Goal: Information Seeking & Learning: Learn about a topic

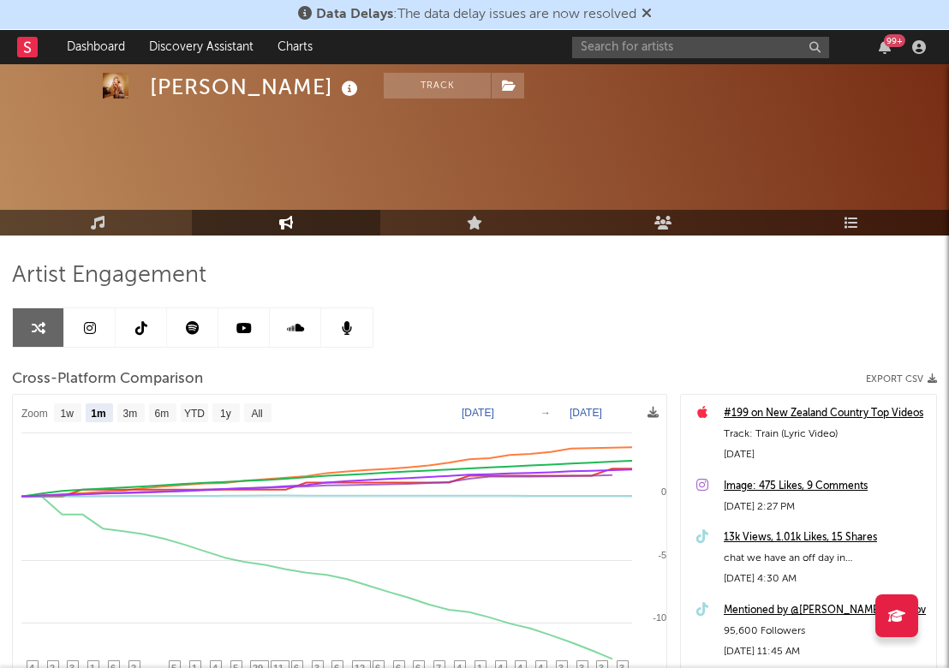
select select "1m"
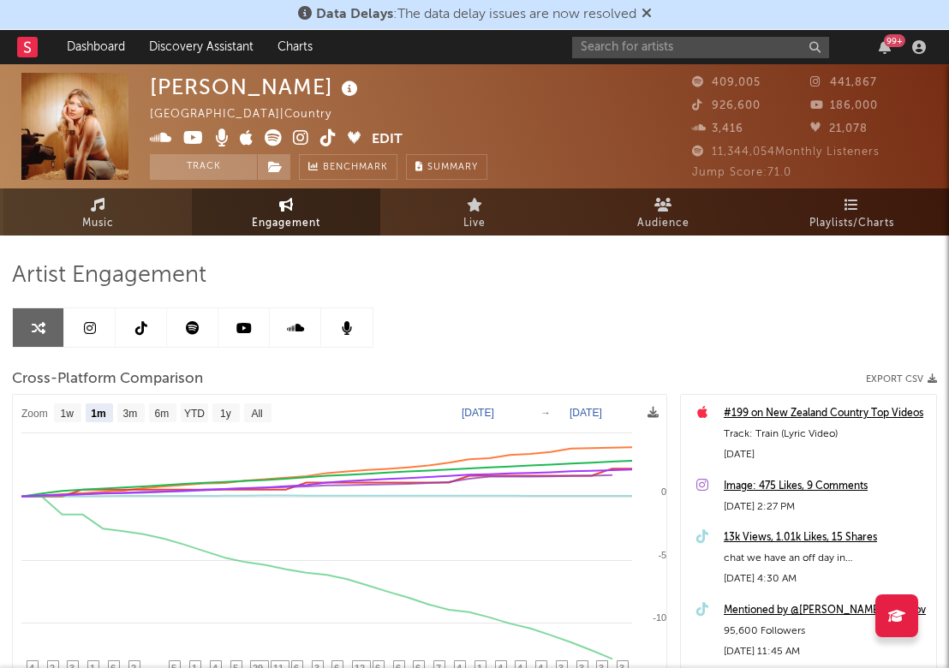
click at [102, 228] on span "Music" at bounding box center [98, 223] width 32 height 21
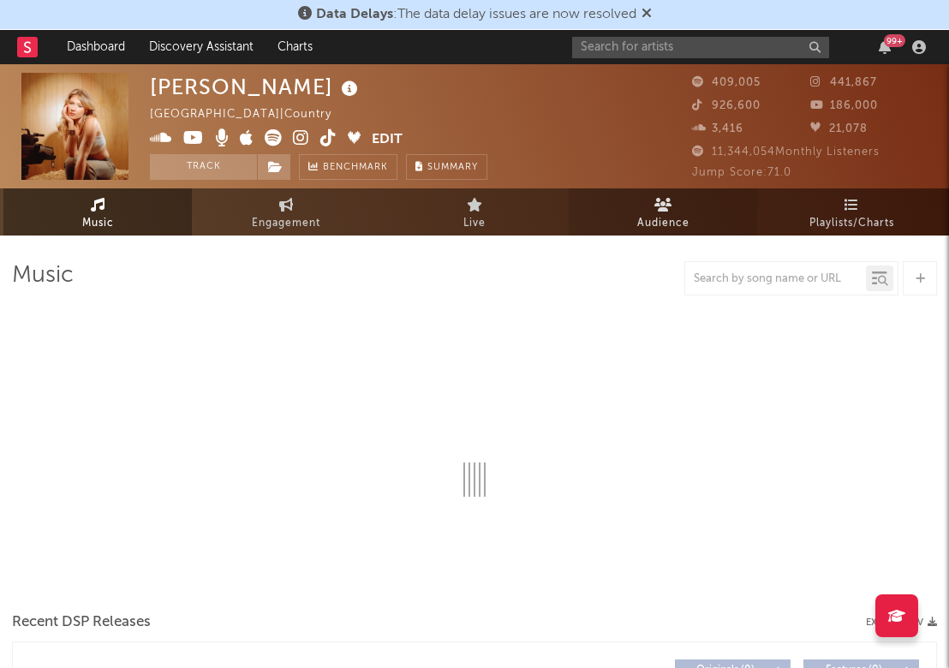
click at [676, 225] on span "Audience" at bounding box center [663, 223] width 52 height 21
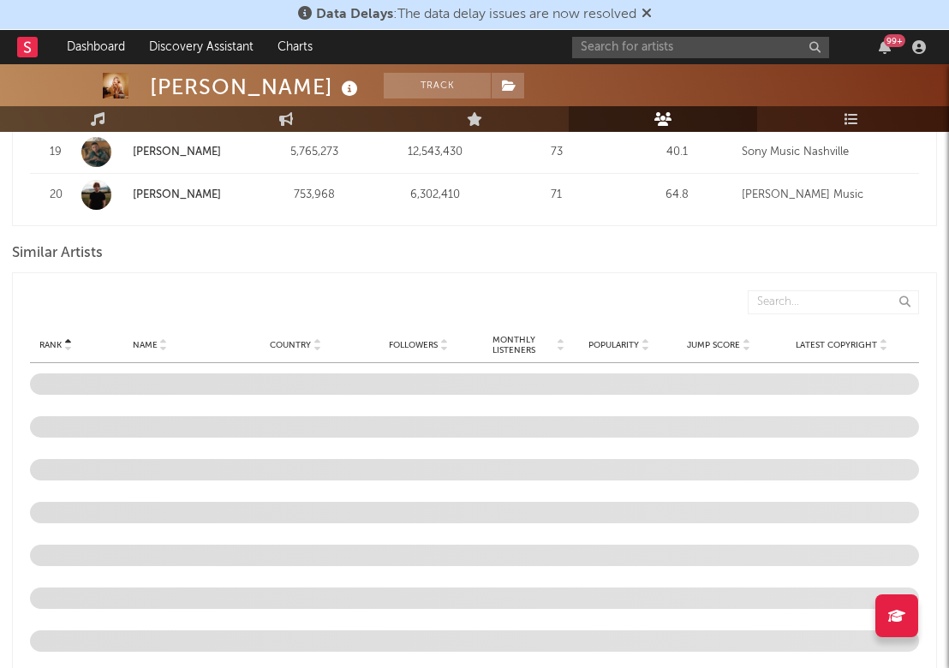
scroll to position [1485, 0]
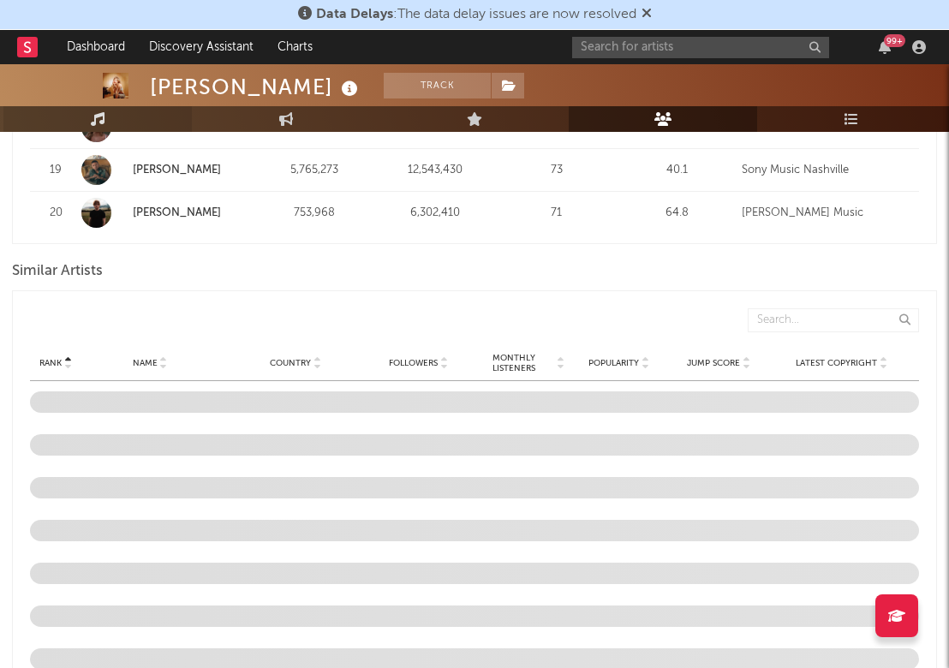
click at [91, 119] on icon at bounding box center [98, 119] width 15 height 14
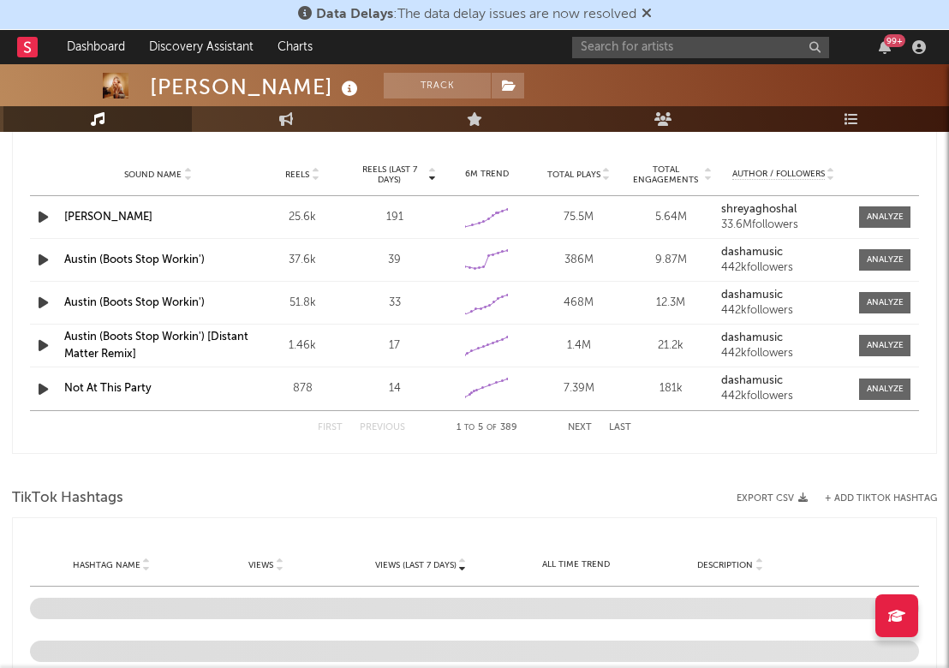
select select "6m"
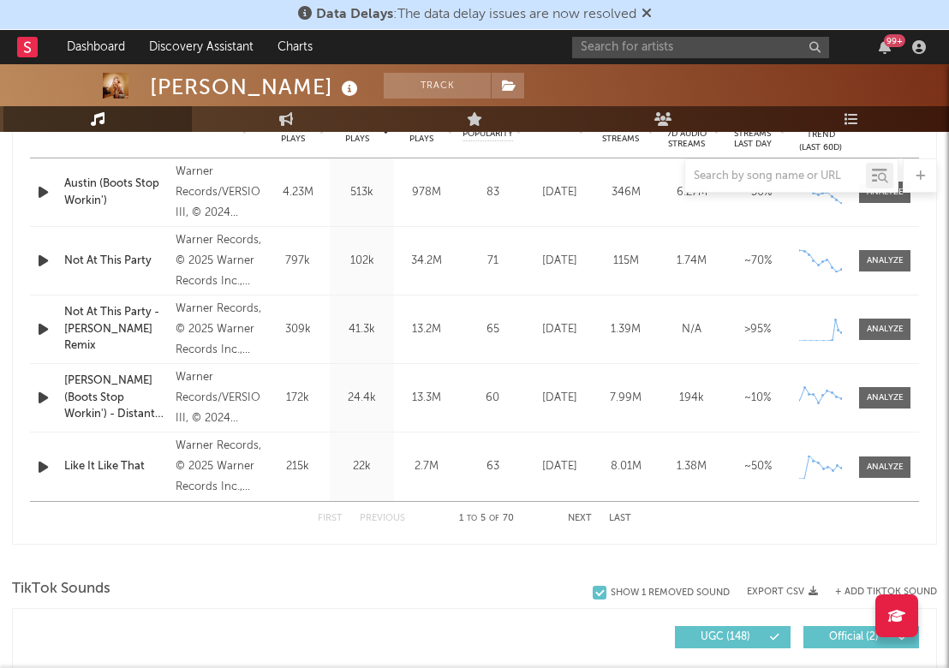
scroll to position [680, 0]
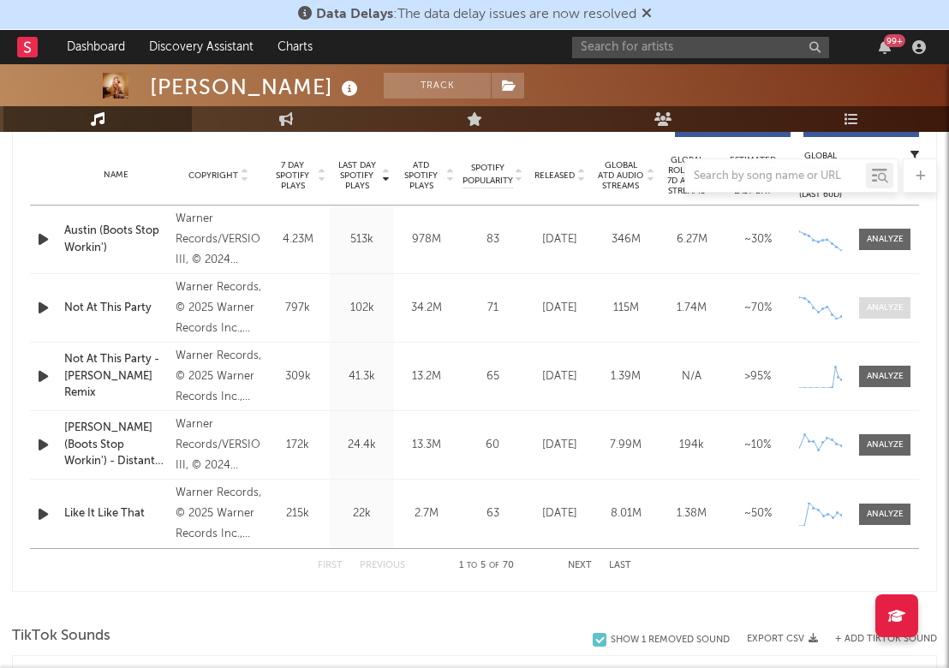
click at [903, 309] on div at bounding box center [884, 307] width 37 height 13
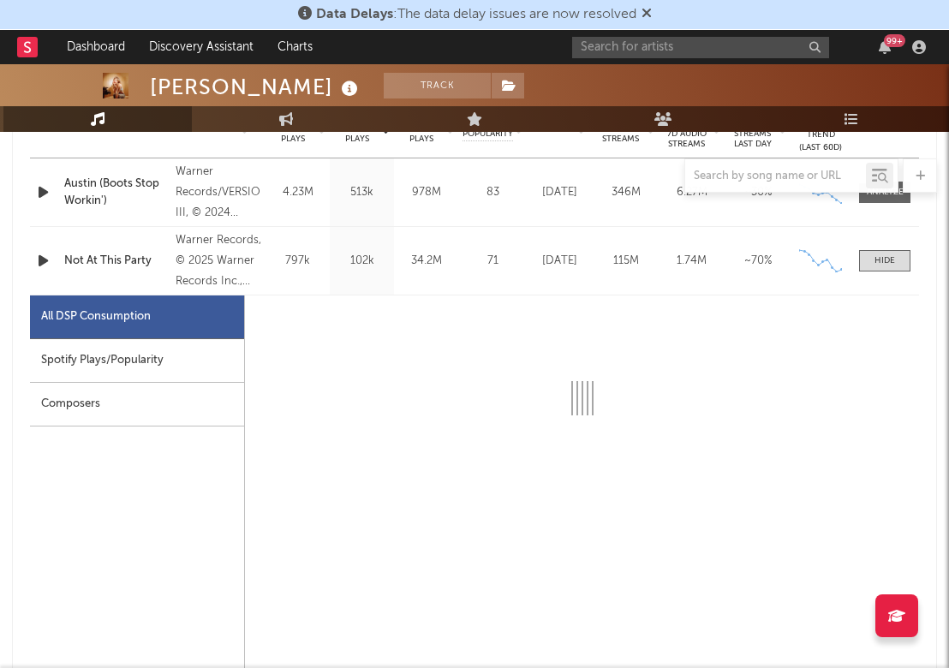
select select "6m"
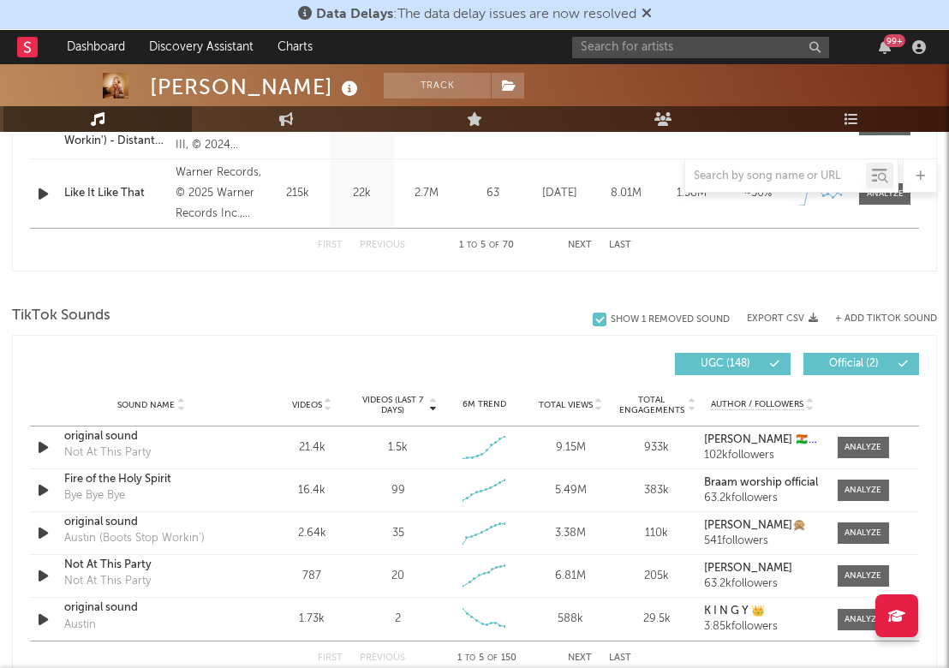
scroll to position [1821, 0]
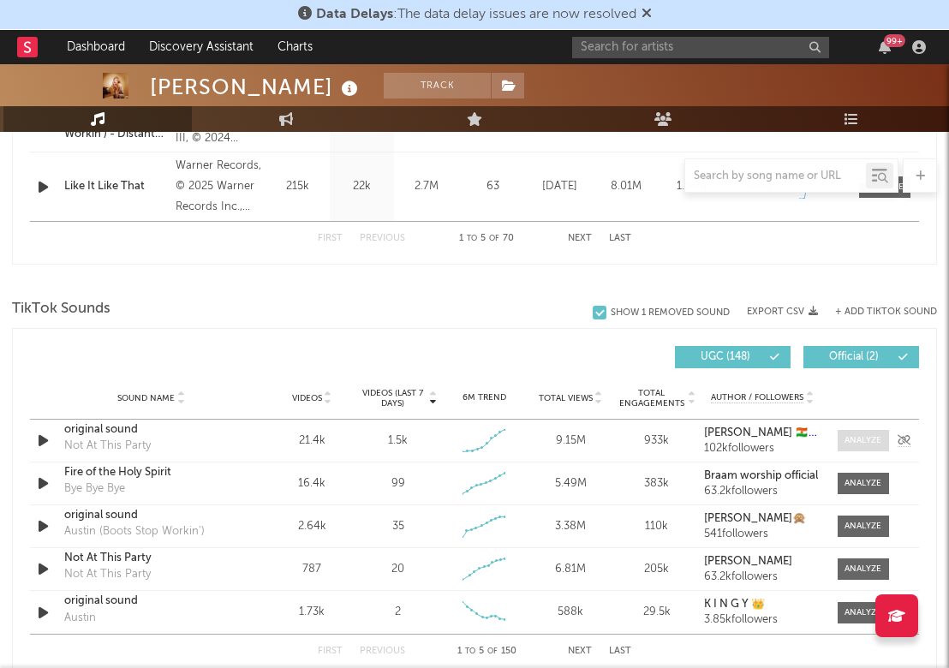
click at [881, 443] on div at bounding box center [862, 440] width 37 height 13
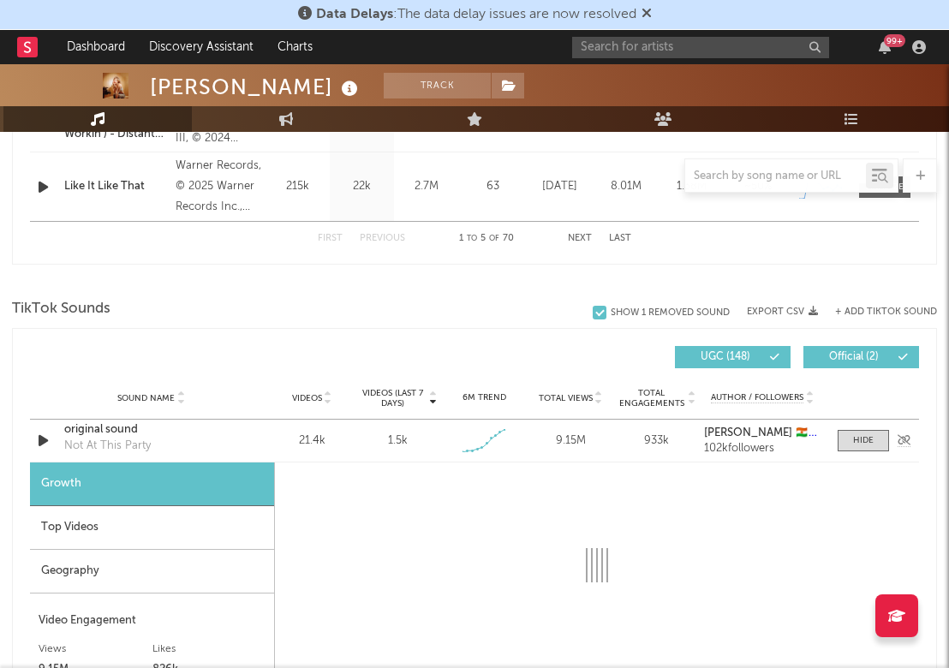
select select "1w"
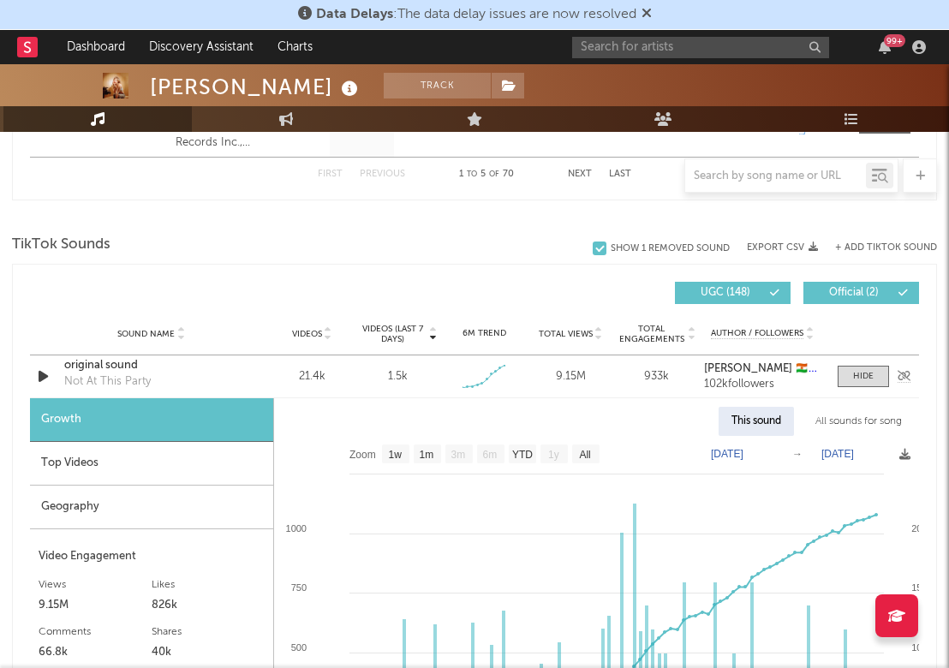
scroll to position [1901, 0]
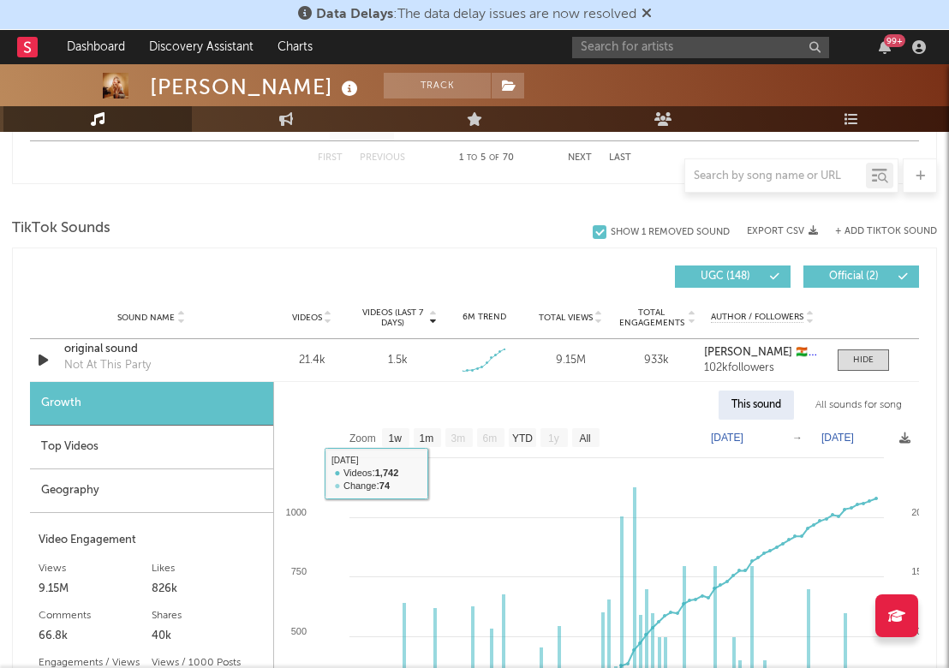
click at [101, 460] on div "Top Videos" at bounding box center [151, 447] width 243 height 44
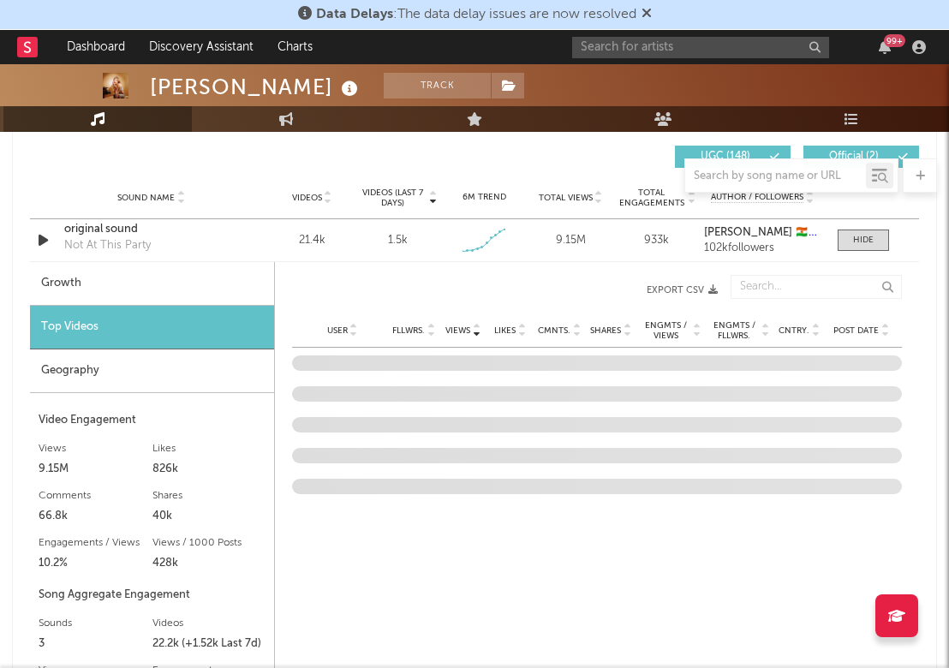
scroll to position [2024, 0]
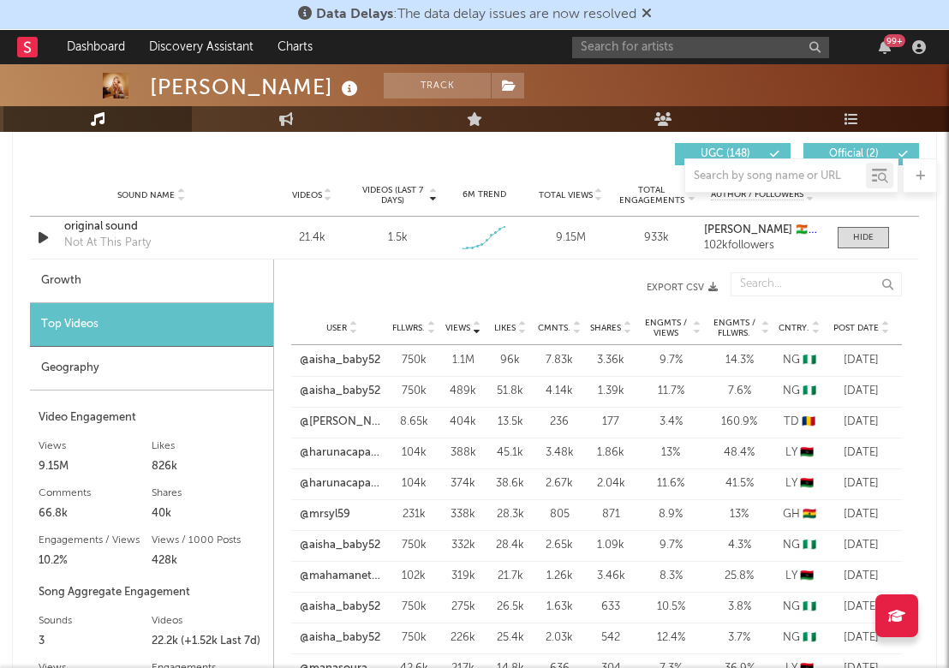
click at [122, 360] on div "Geography" at bounding box center [151, 369] width 243 height 44
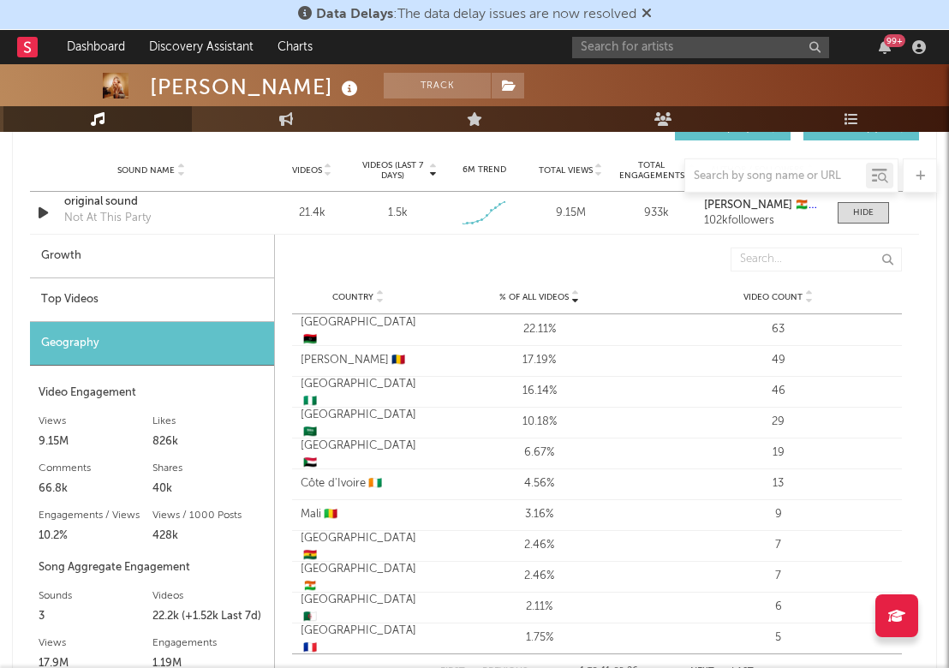
scroll to position [2047, 0]
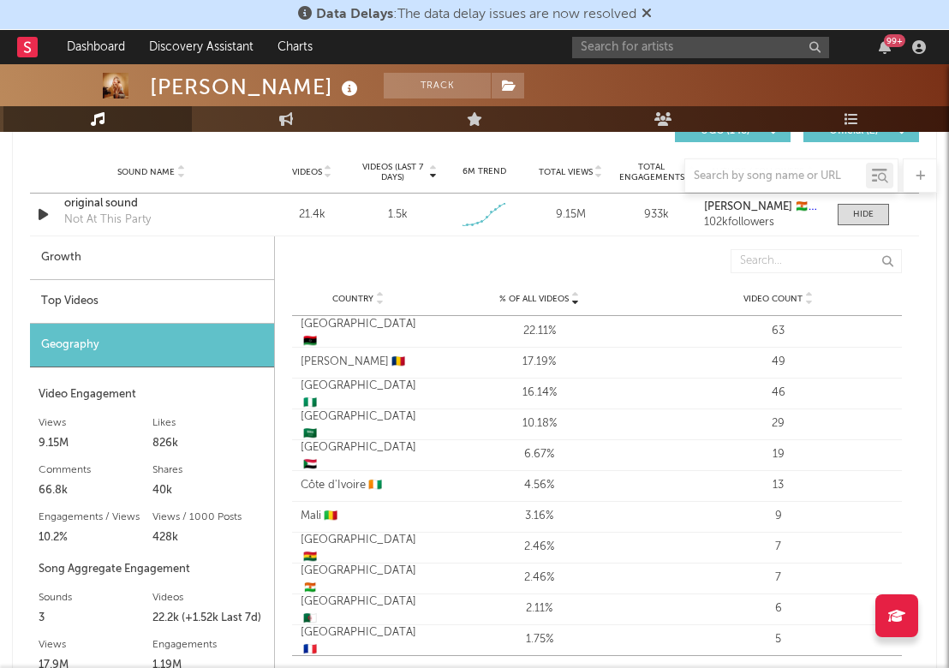
click at [109, 292] on div "Top Videos" at bounding box center [152, 302] width 244 height 44
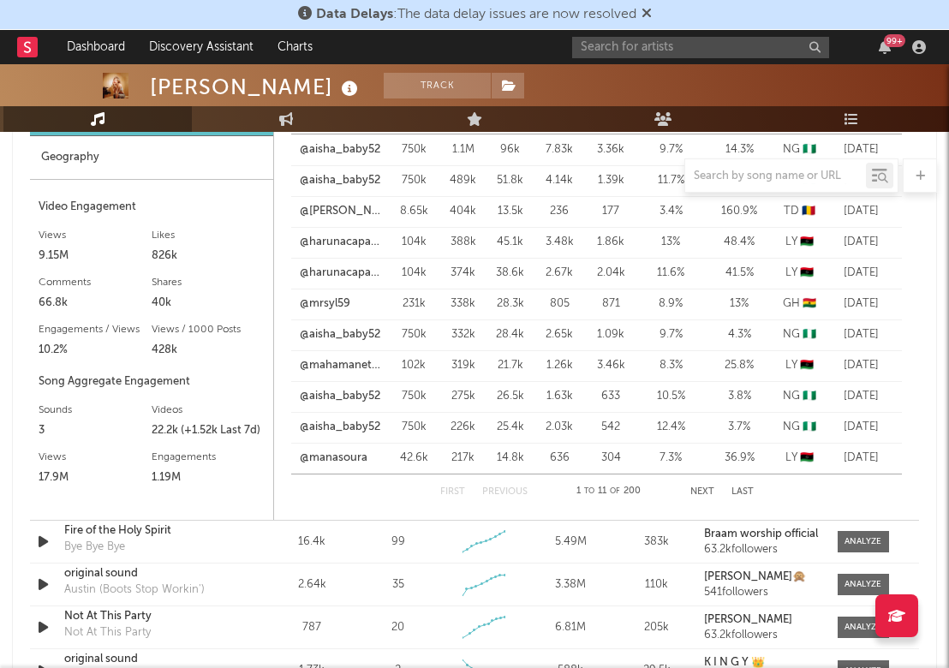
scroll to position [2240, 0]
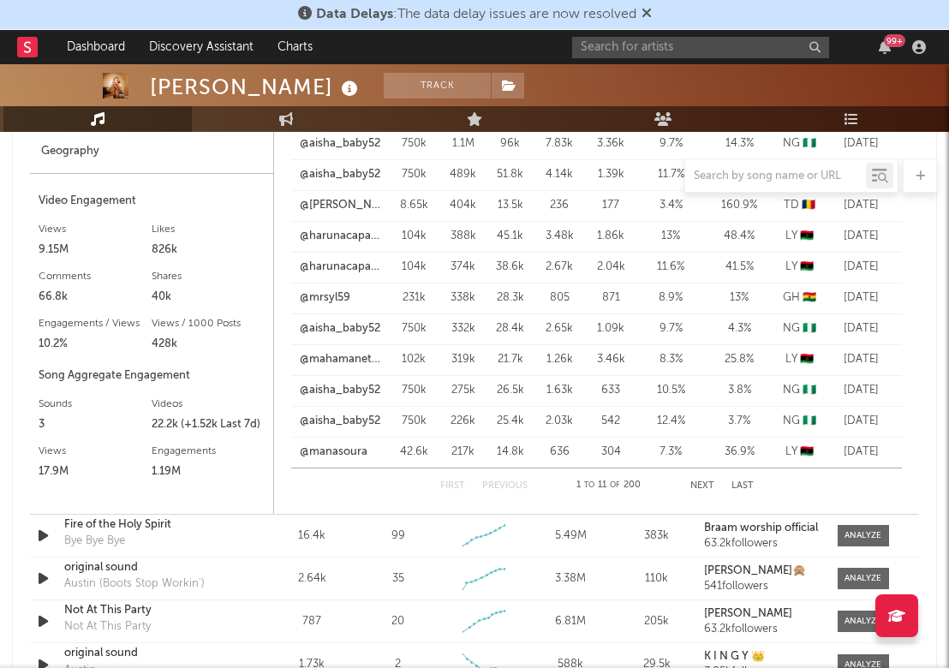
click at [704, 490] on button "Next" at bounding box center [702, 485] width 24 height 9
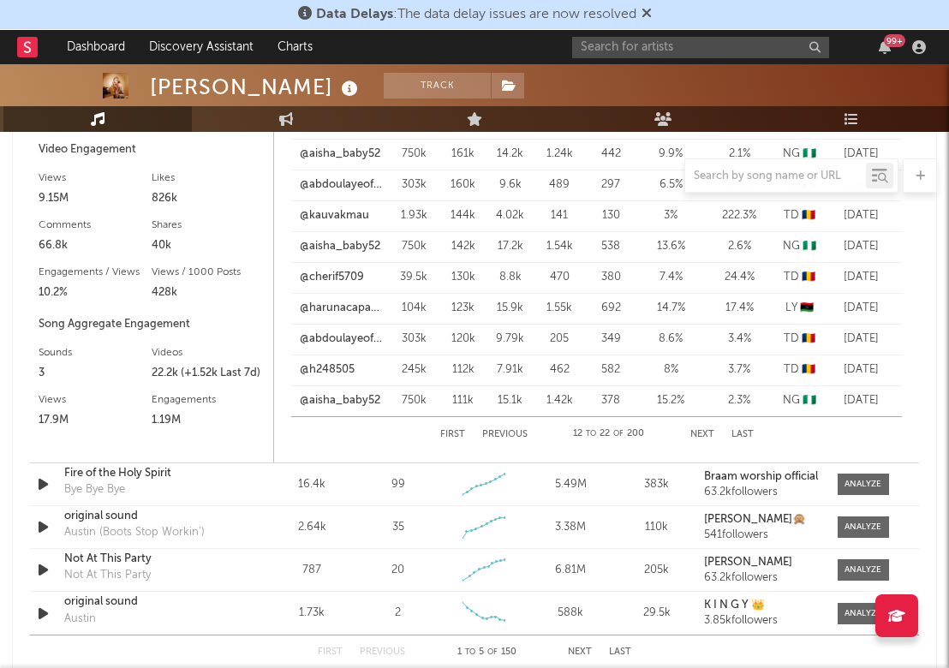
scroll to position [2296, 0]
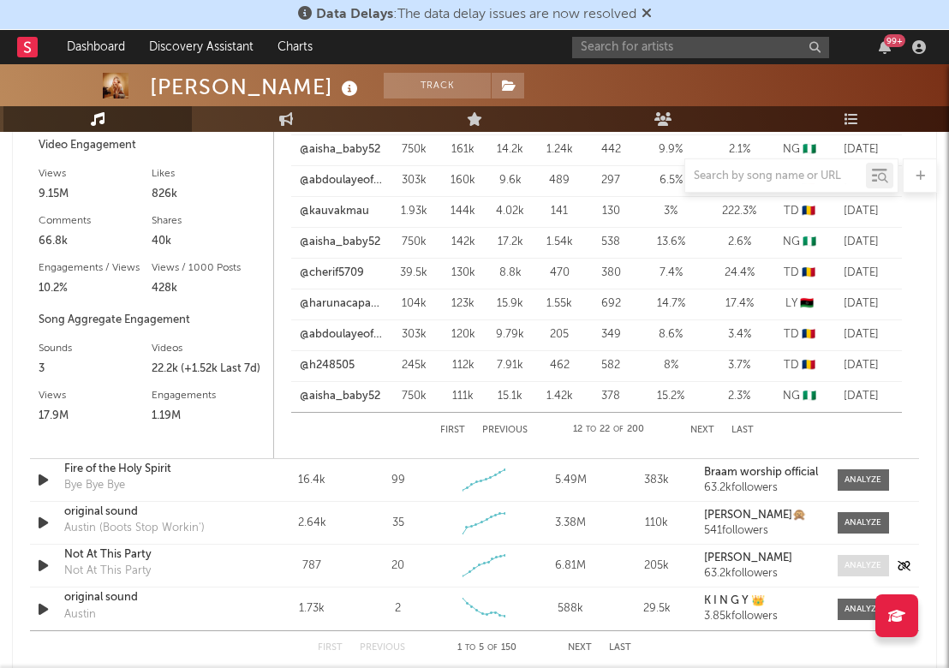
click at [864, 564] on div at bounding box center [862, 565] width 37 height 13
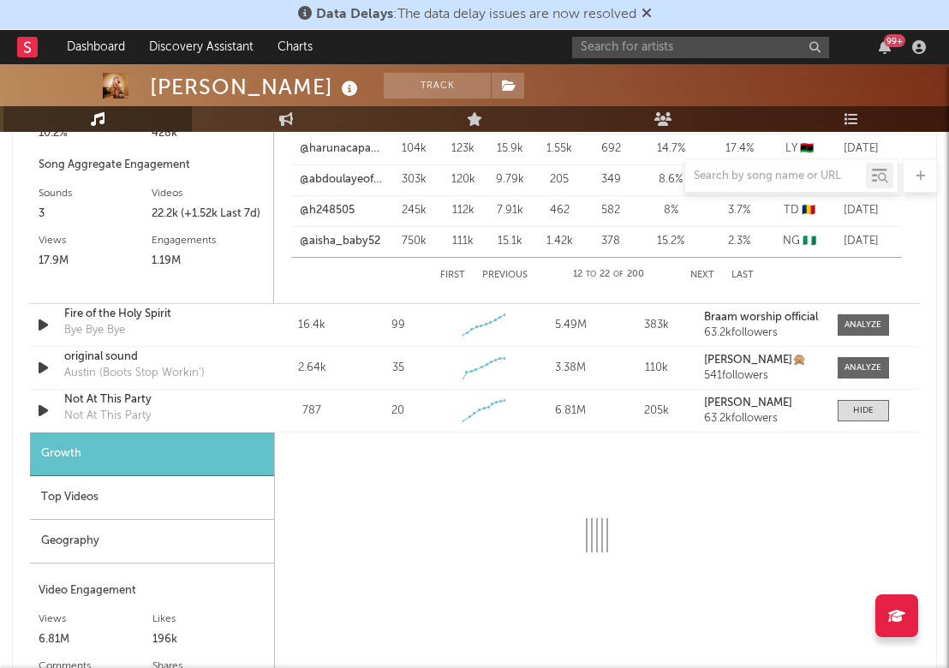
scroll to position [2488, 0]
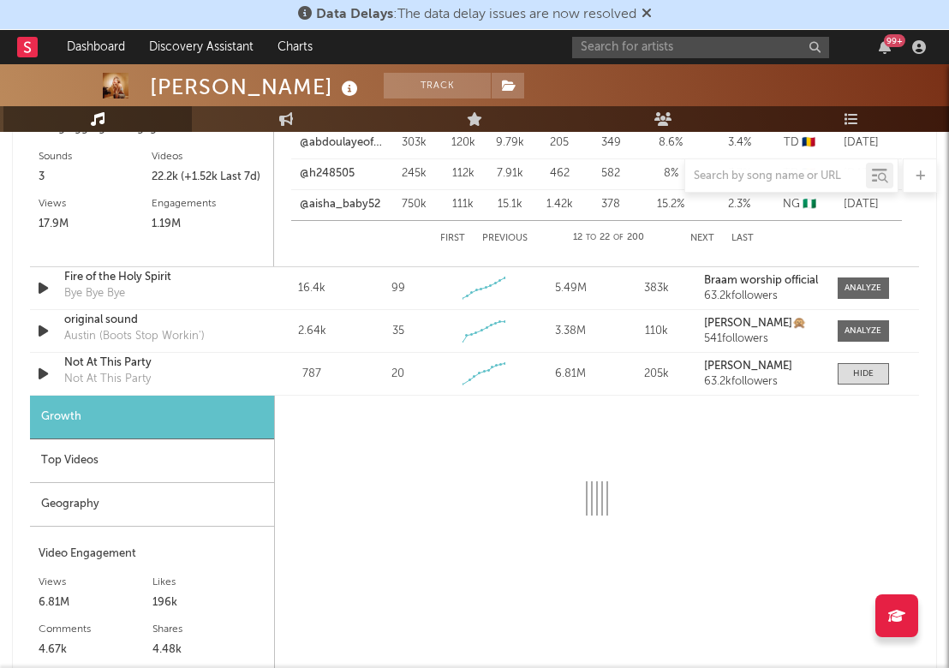
click at [166, 466] on div "Top Videos" at bounding box center [152, 461] width 244 height 44
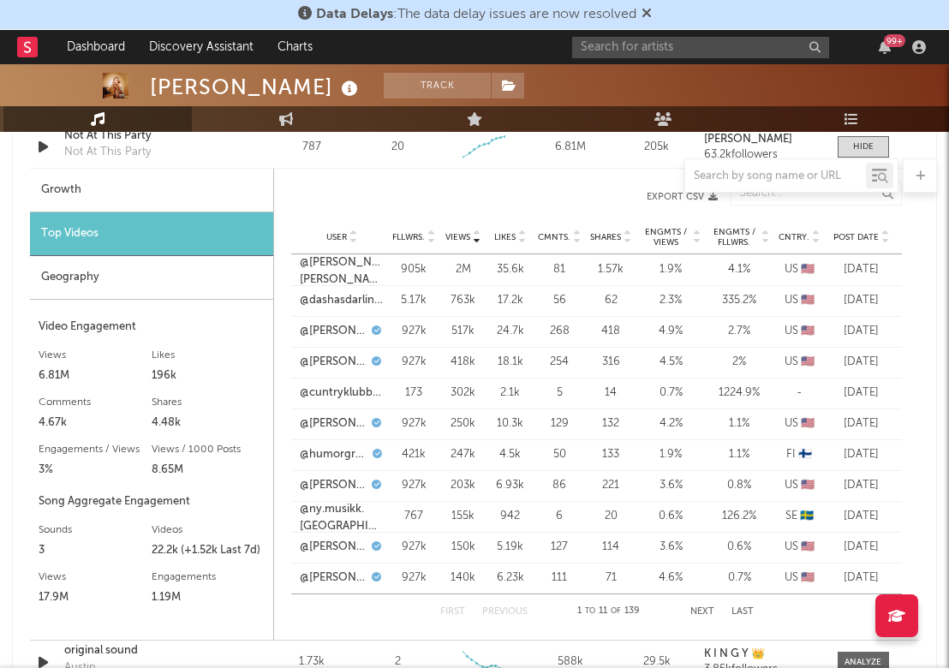
scroll to position [2734, 0]
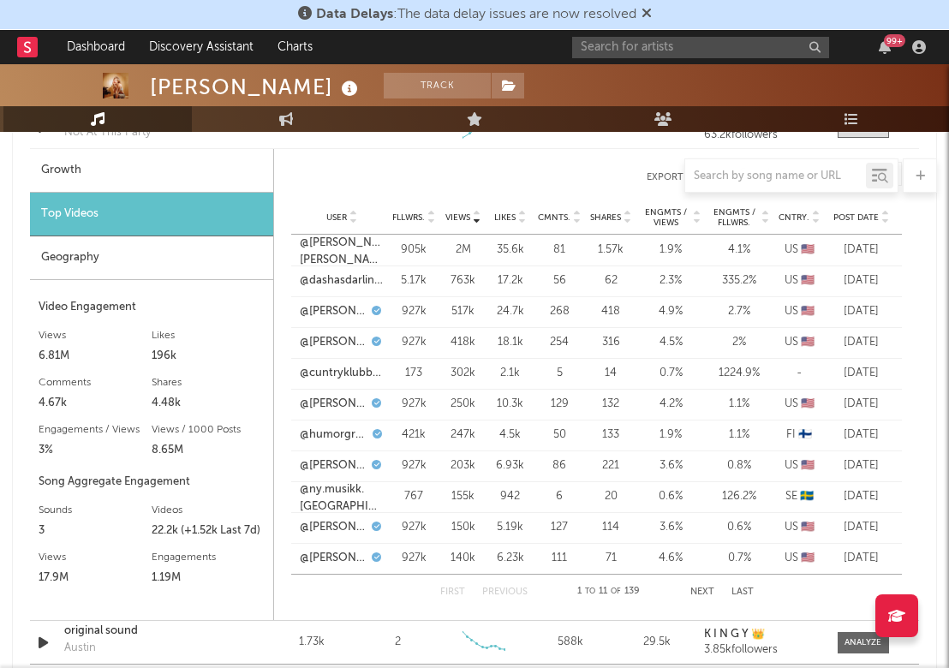
click at [708, 589] on button "Next" at bounding box center [702, 591] width 24 height 9
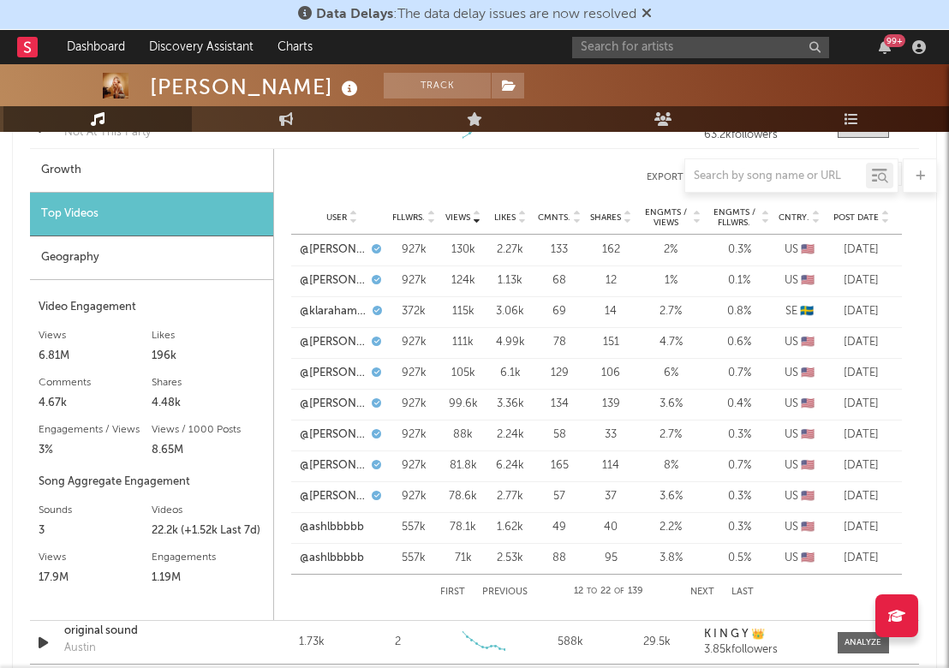
click at [708, 589] on button "Next" at bounding box center [702, 591] width 24 height 9
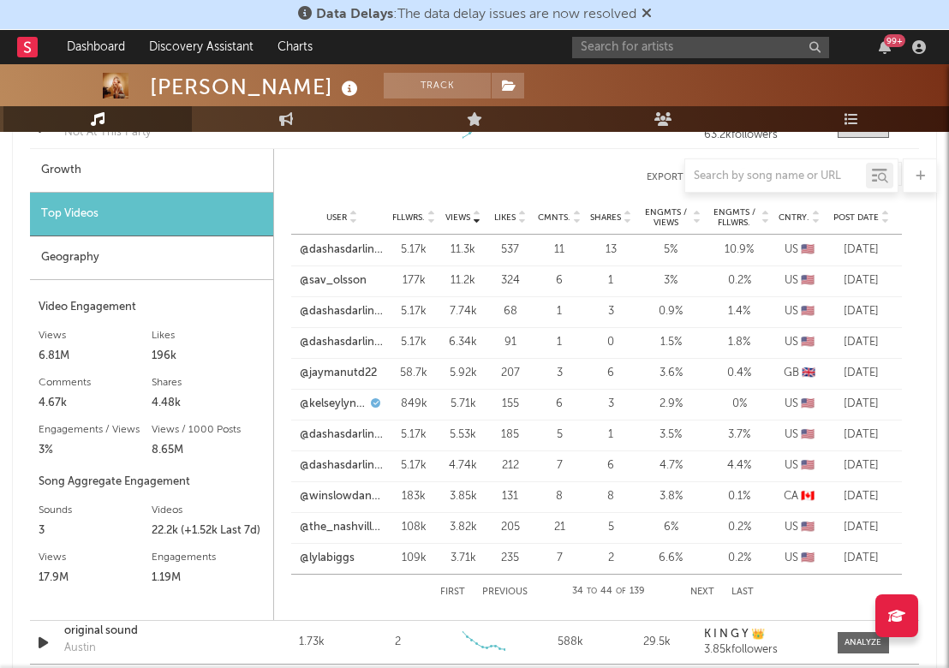
click at [708, 589] on button "Next" at bounding box center [702, 591] width 24 height 9
click at [369, 374] on div "@jaymanutd22" at bounding box center [342, 373] width 84 height 17
click at [340, 374] on link "@jaymanutd22" at bounding box center [338, 373] width 77 height 17
click at [705, 592] on button "Next" at bounding box center [702, 591] width 24 height 9
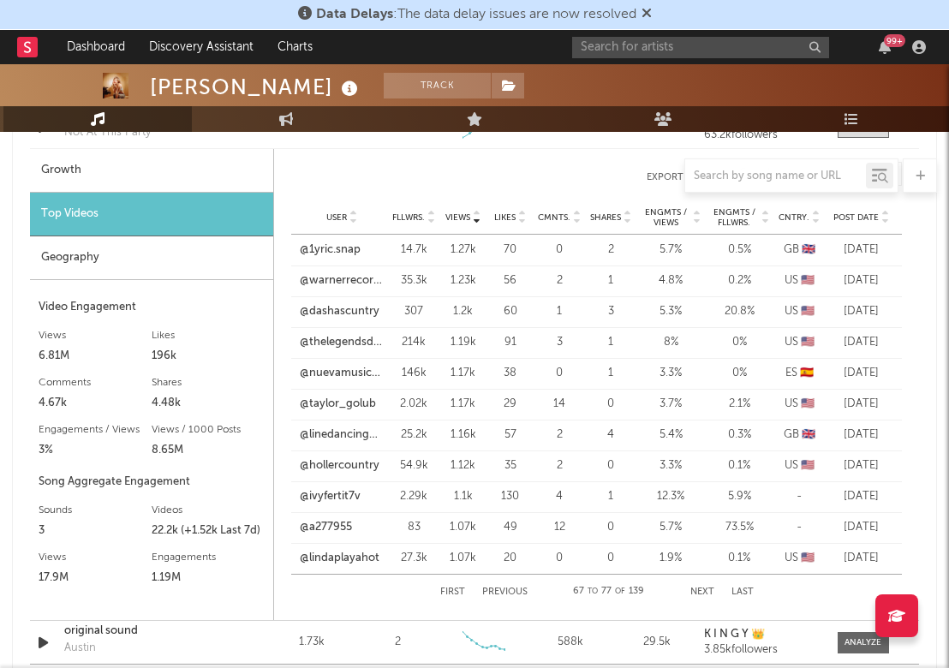
click at [705, 592] on button "Next" at bounding box center [702, 591] width 24 height 9
click at [496, 593] on button "Previous" at bounding box center [504, 591] width 45 height 9
click at [354, 435] on link "@linedancingmaz" at bounding box center [342, 434] width 84 height 17
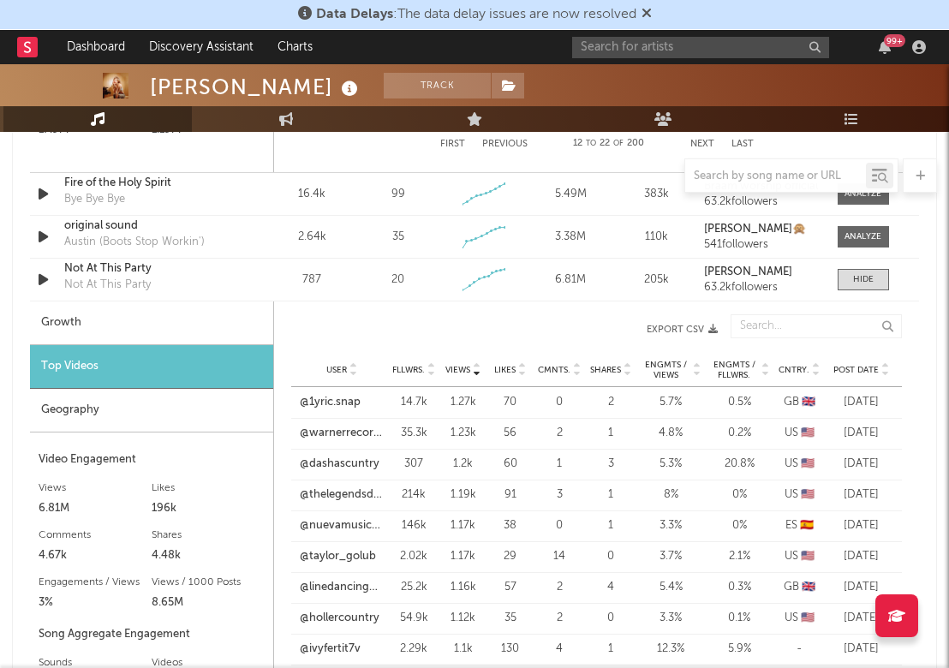
scroll to position [2584, 0]
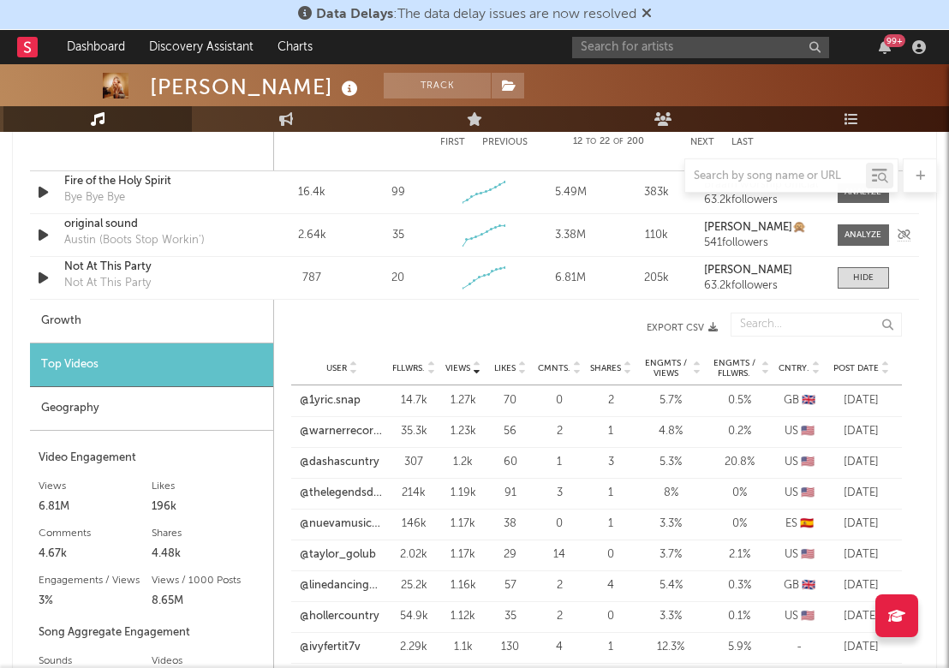
click at [842, 228] on div at bounding box center [859, 234] width 60 height 21
click at [861, 231] on div at bounding box center [862, 235] width 37 height 13
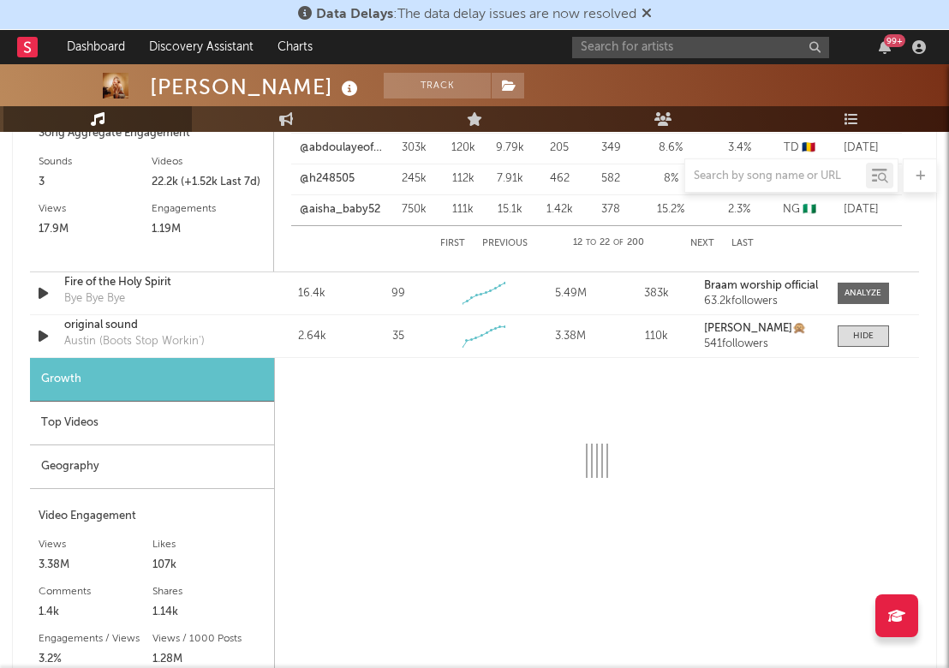
scroll to position [2480, 0]
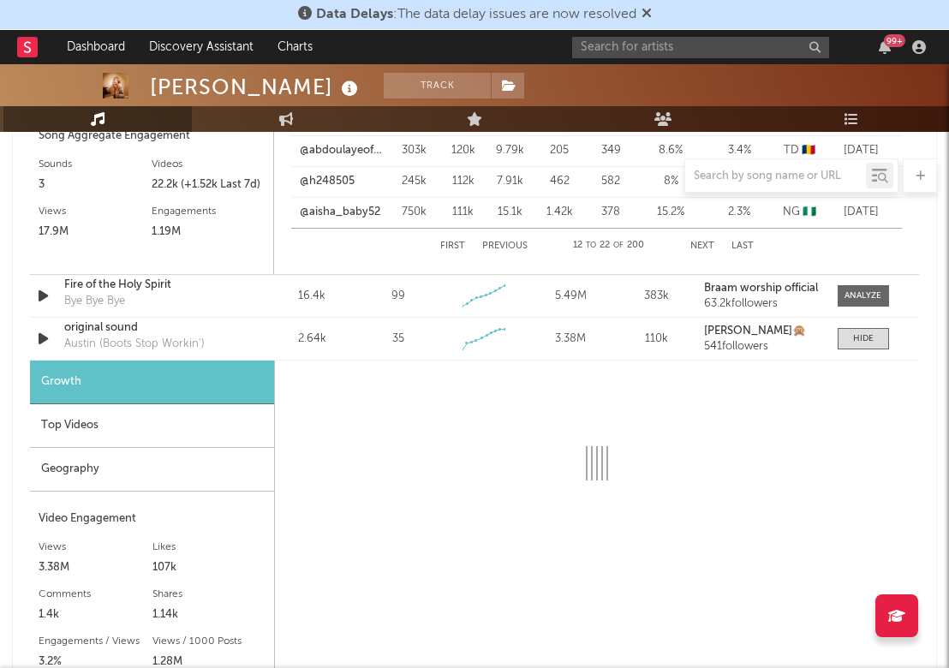
click at [106, 426] on div "Top Videos" at bounding box center [152, 426] width 244 height 44
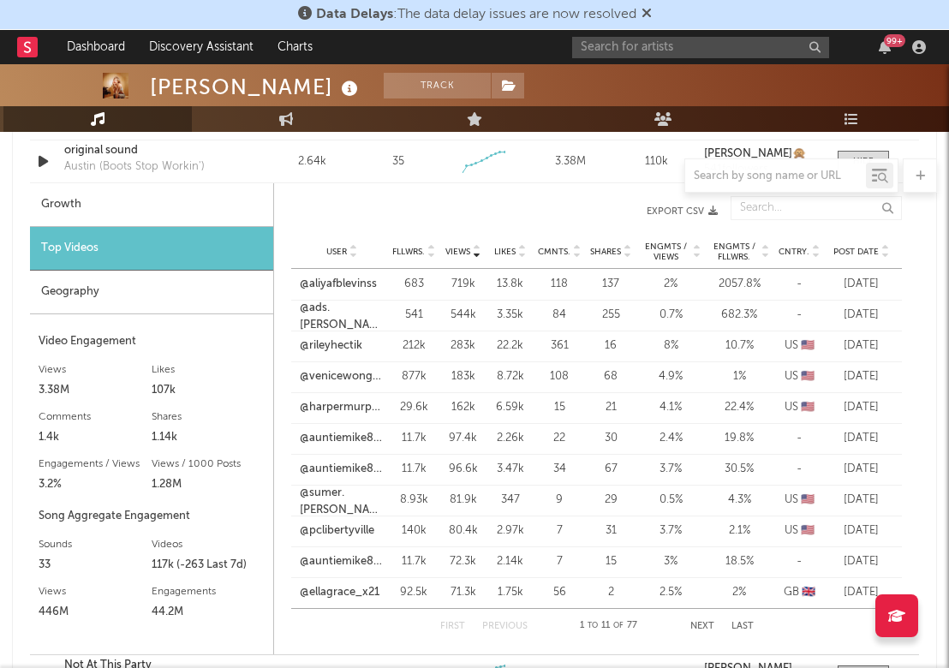
scroll to position [2667, 0]
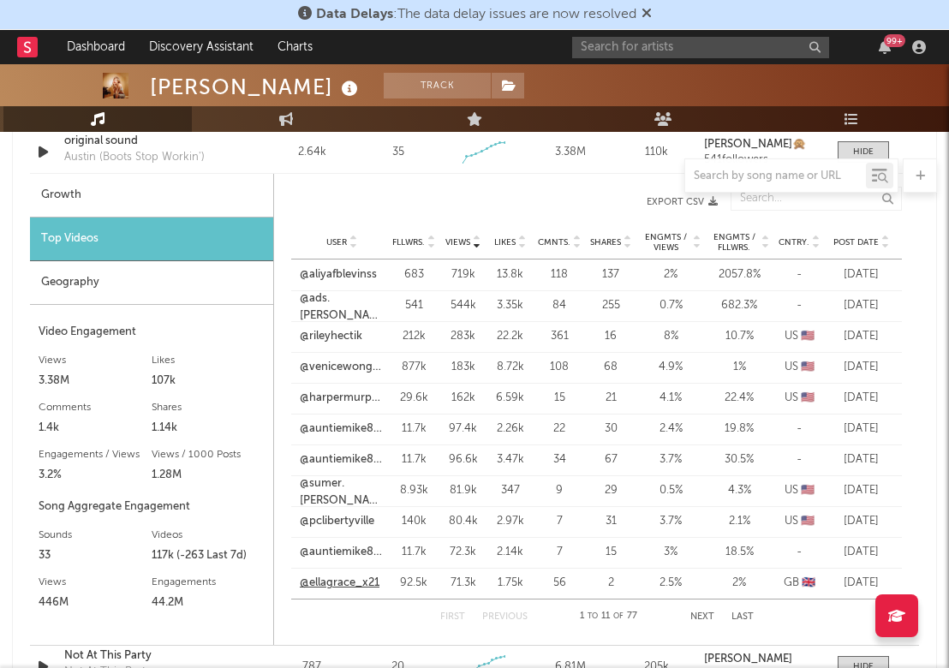
click at [348, 586] on link "@ellagrace_x21" at bounding box center [340, 582] width 80 height 17
click at [693, 615] on button "Next" at bounding box center [702, 616] width 24 height 9
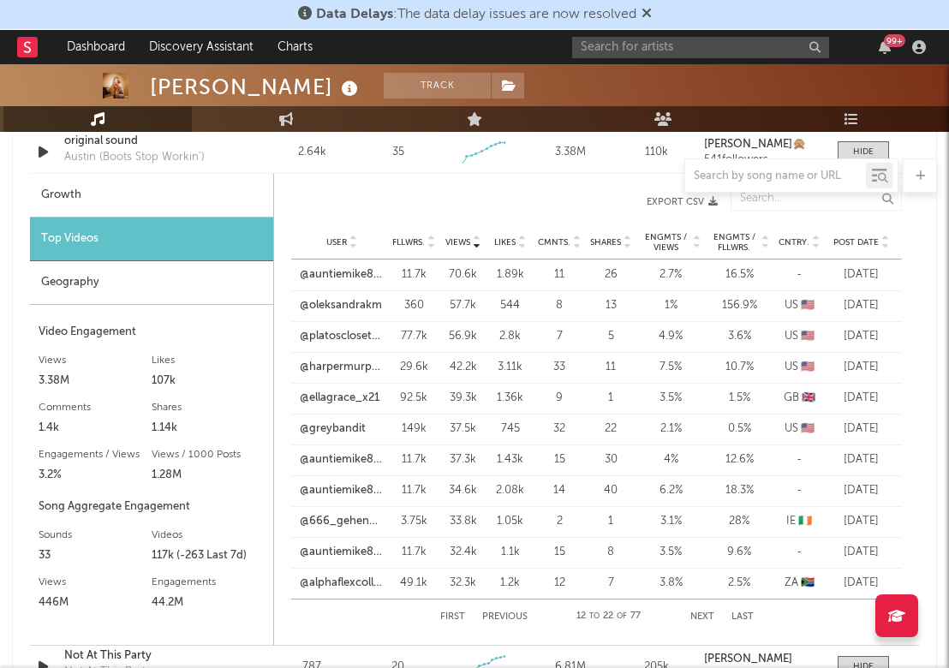
click at [702, 612] on button "Next" at bounding box center [702, 616] width 24 height 9
click at [701, 613] on button "Next" at bounding box center [702, 616] width 24 height 9
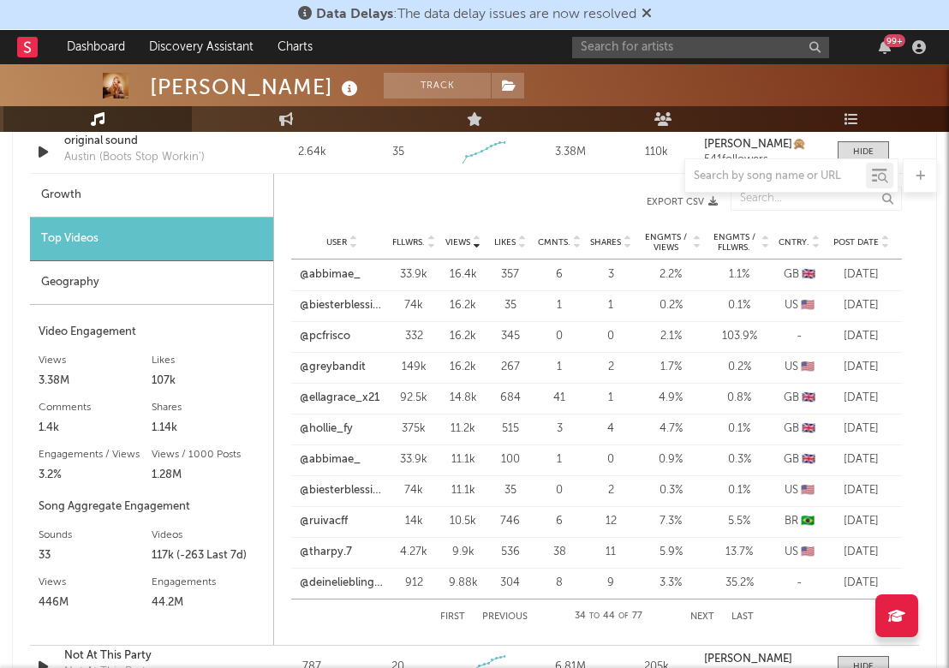
click at [697, 607] on div "First Previous 34 to 44 of 77 Next Last" at bounding box center [596, 616] width 313 height 34
click at [699, 615] on button "Next" at bounding box center [702, 616] width 24 height 9
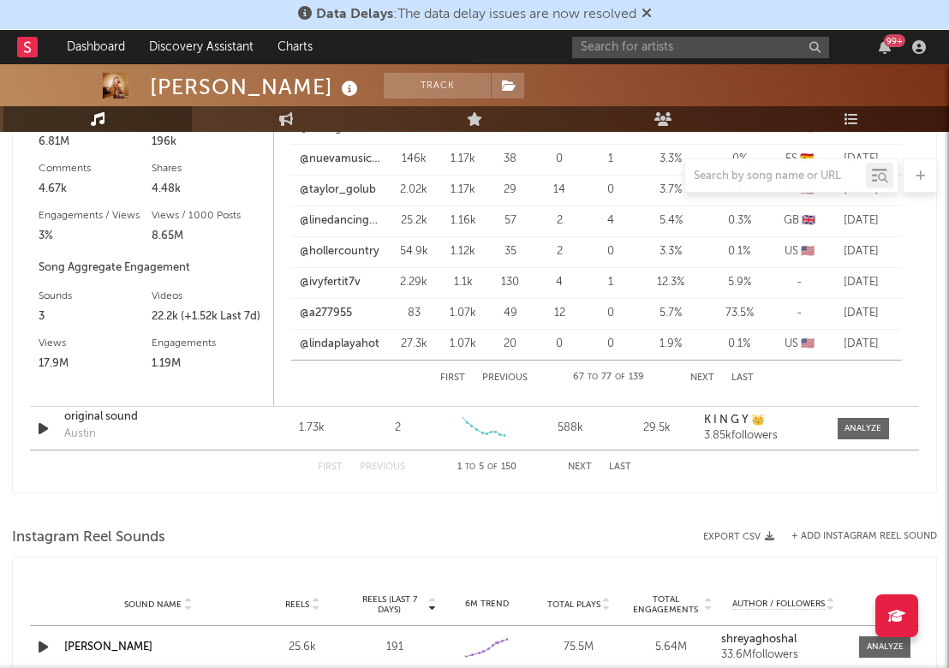
scroll to position [3592, 0]
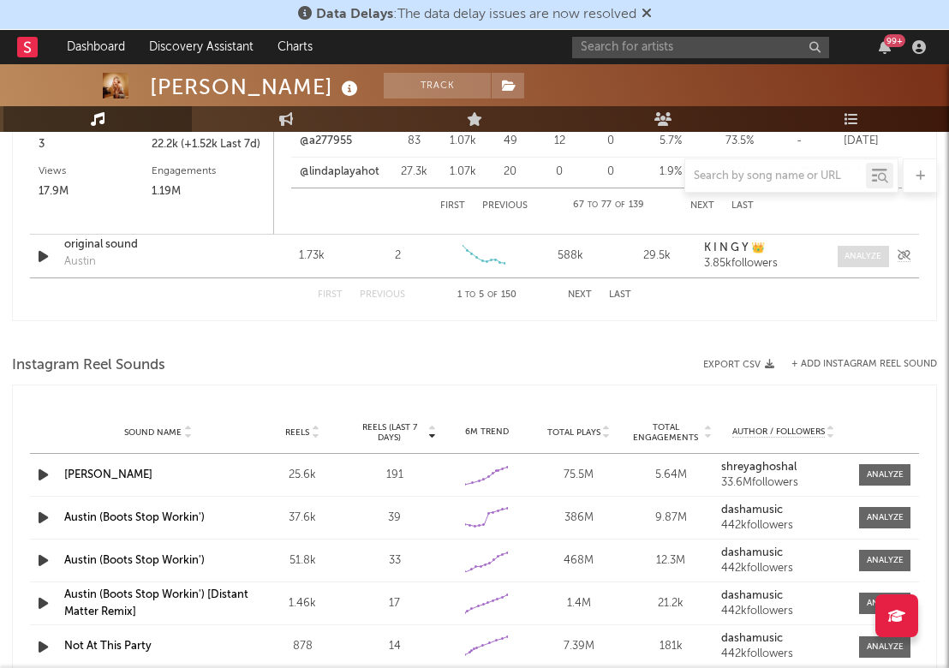
click at [860, 262] on span at bounding box center [862, 256] width 51 height 21
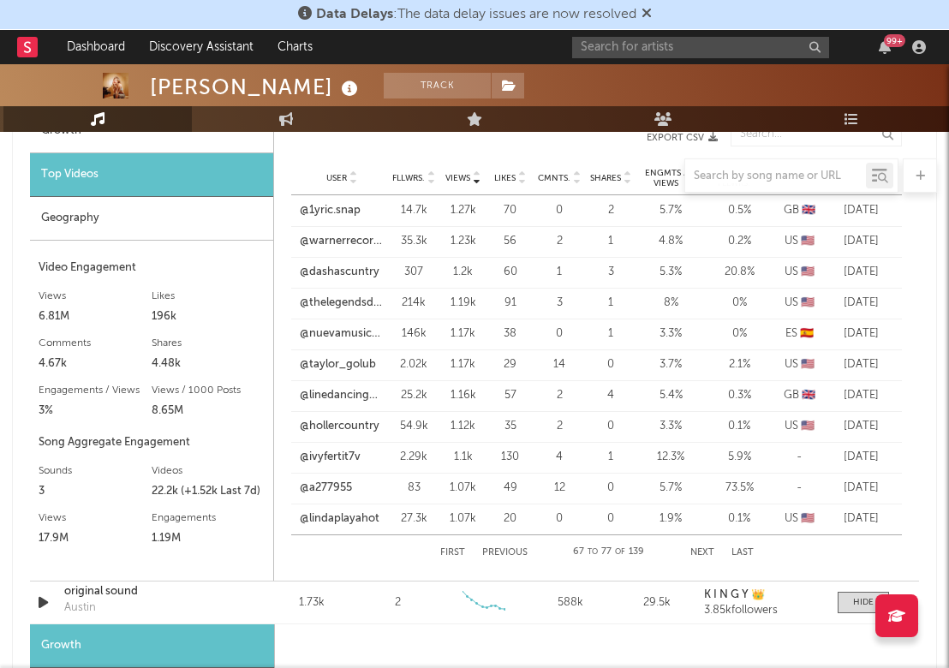
scroll to position [3119, 0]
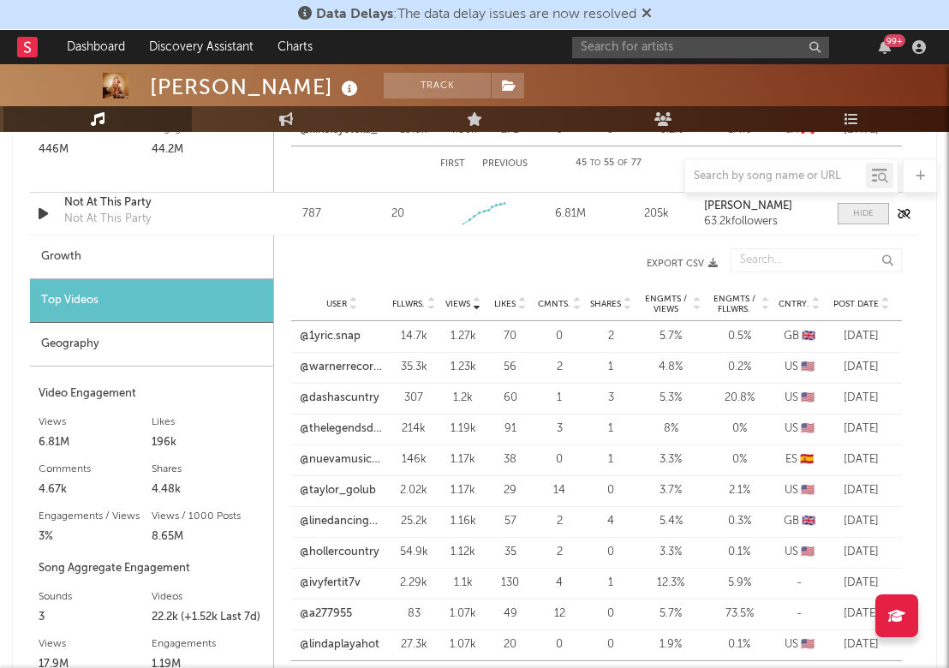
click at [881, 222] on span at bounding box center [862, 213] width 51 height 21
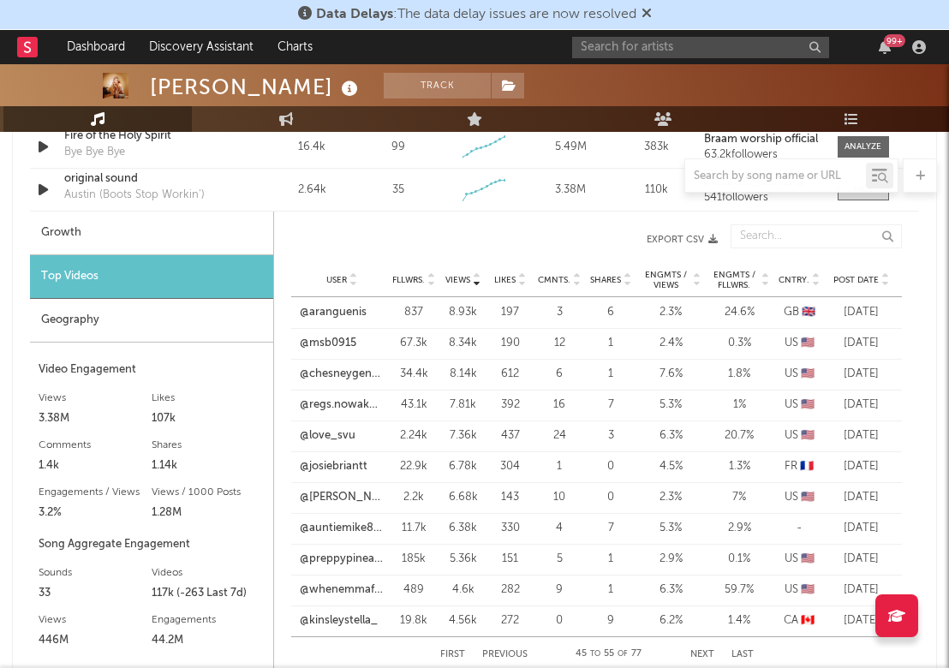
select select "6m"
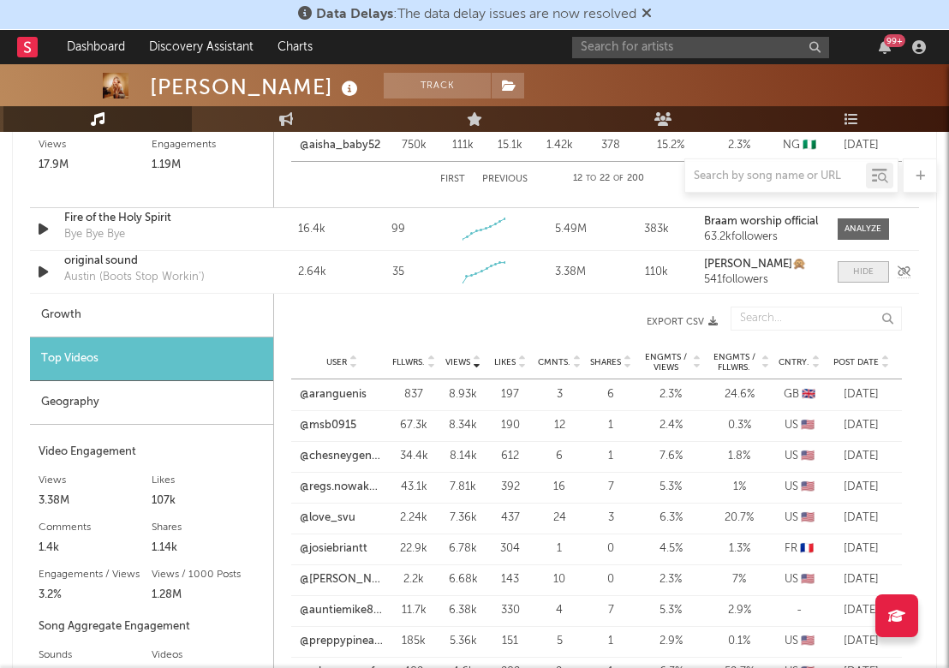
click at [869, 275] on div at bounding box center [863, 271] width 21 height 13
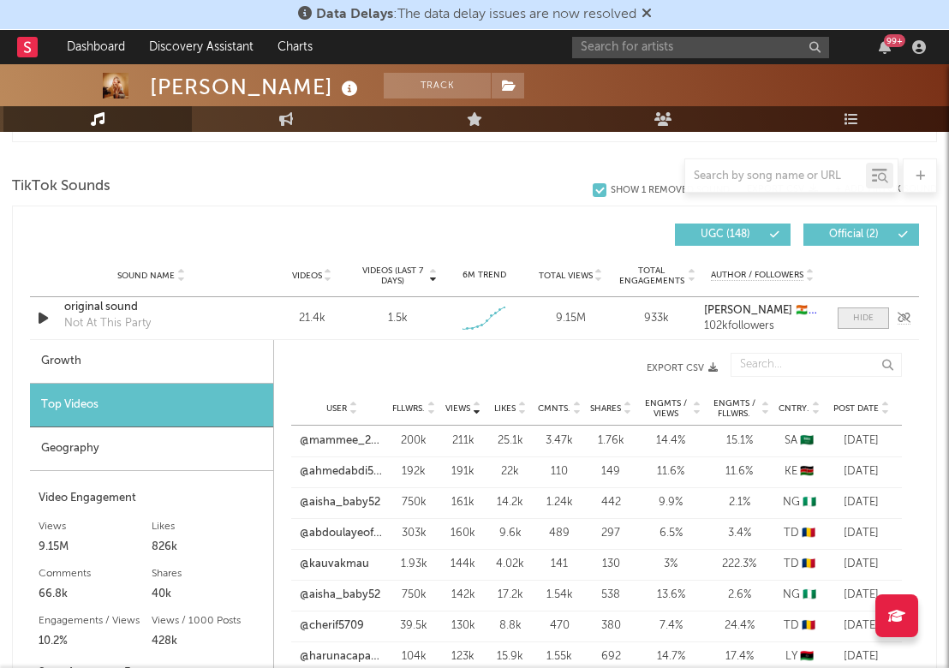
click at [872, 318] on div at bounding box center [863, 318] width 21 height 13
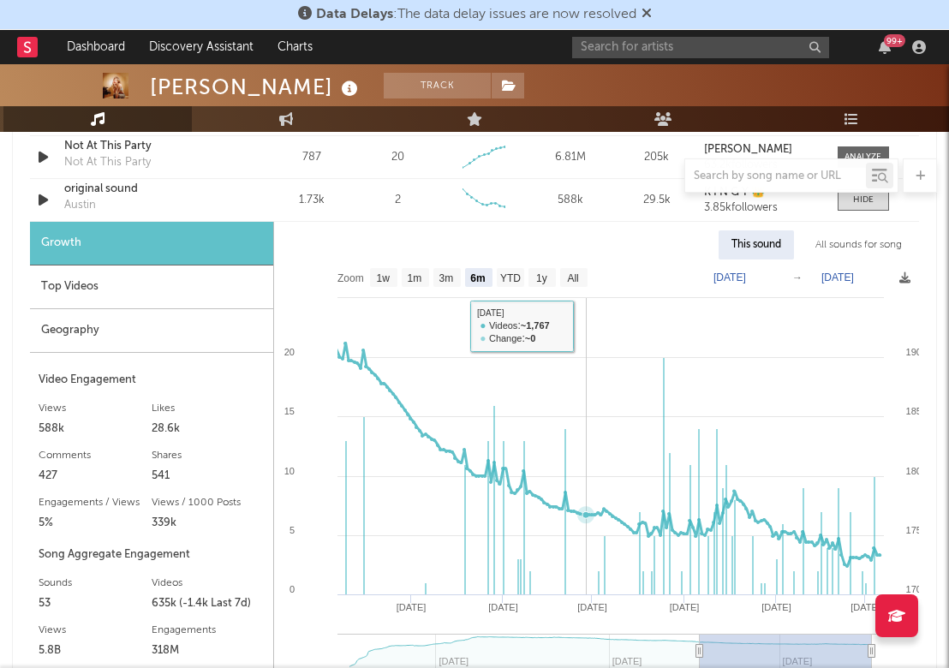
scroll to position [2238, 0]
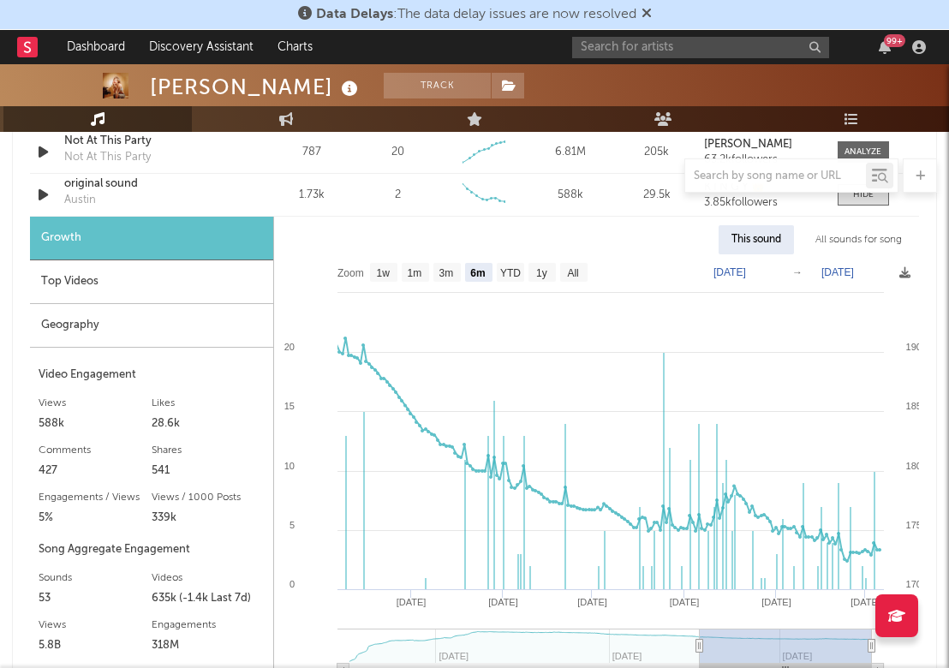
click at [75, 282] on div "Top Videos" at bounding box center [151, 282] width 243 height 44
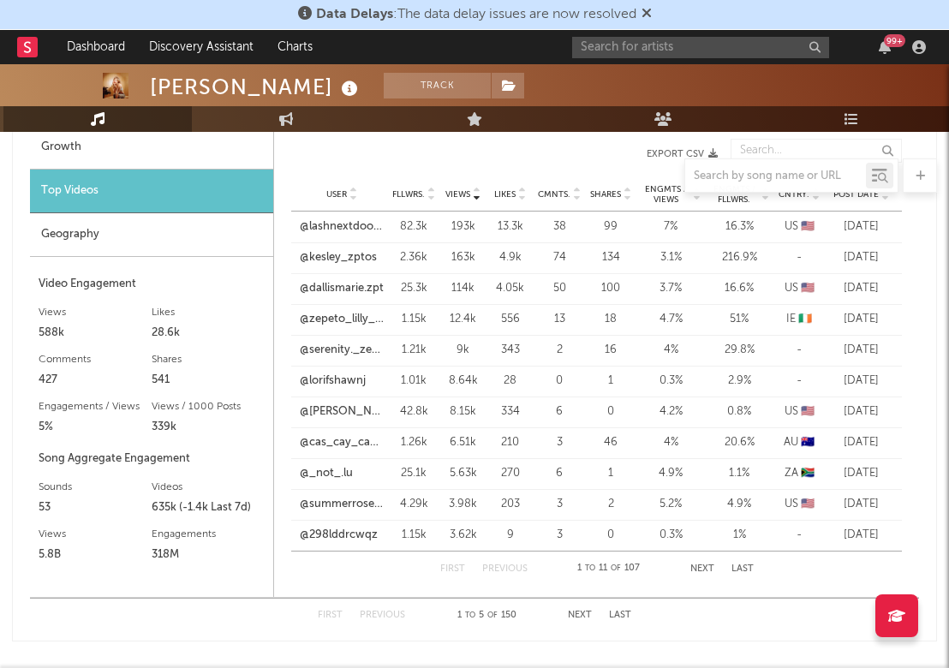
scroll to position [2344, 0]
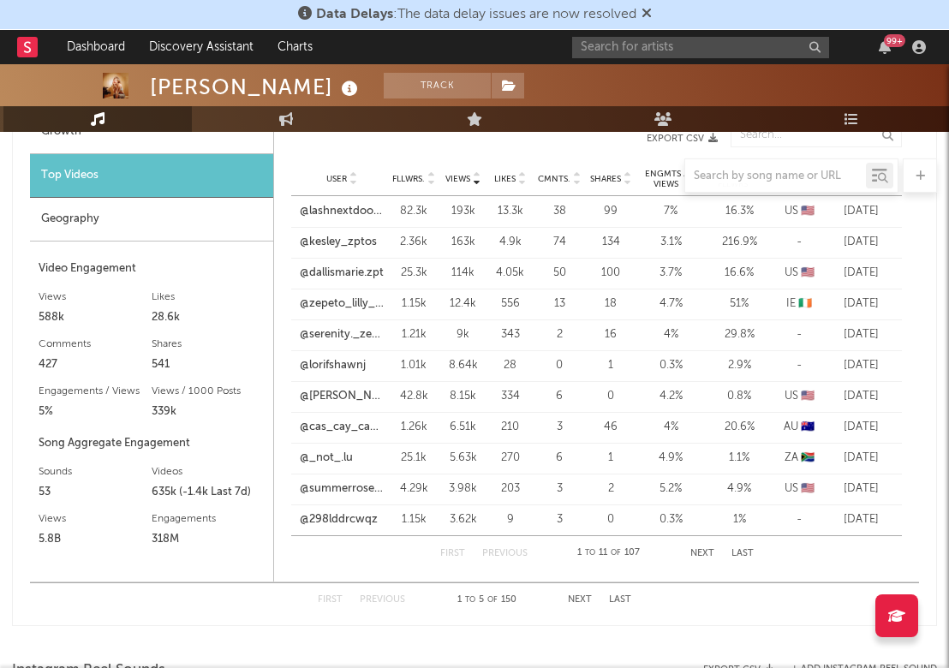
click at [693, 557] on div "First Previous 1 to 11 of 107 Next Last" at bounding box center [596, 553] width 313 height 34
click at [703, 552] on button "Next" at bounding box center [702, 553] width 24 height 9
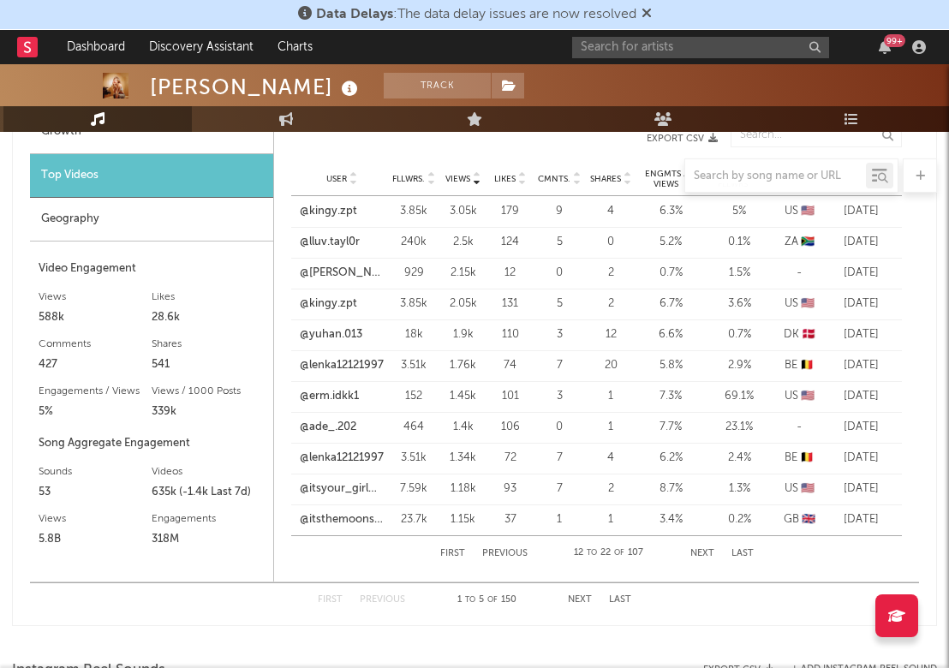
click at [695, 553] on button "Next" at bounding box center [702, 553] width 24 height 9
click at [687, 553] on div "First Previous 23 to 33 of 107 Next Last" at bounding box center [596, 553] width 313 height 34
click at [699, 553] on button "Next" at bounding box center [702, 553] width 24 height 9
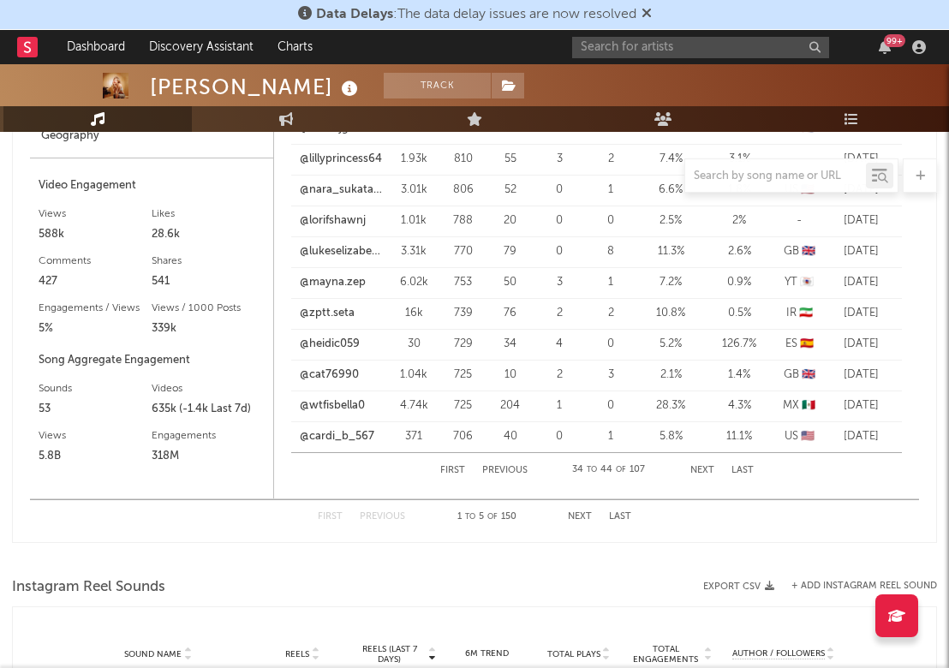
scroll to position [2430, 0]
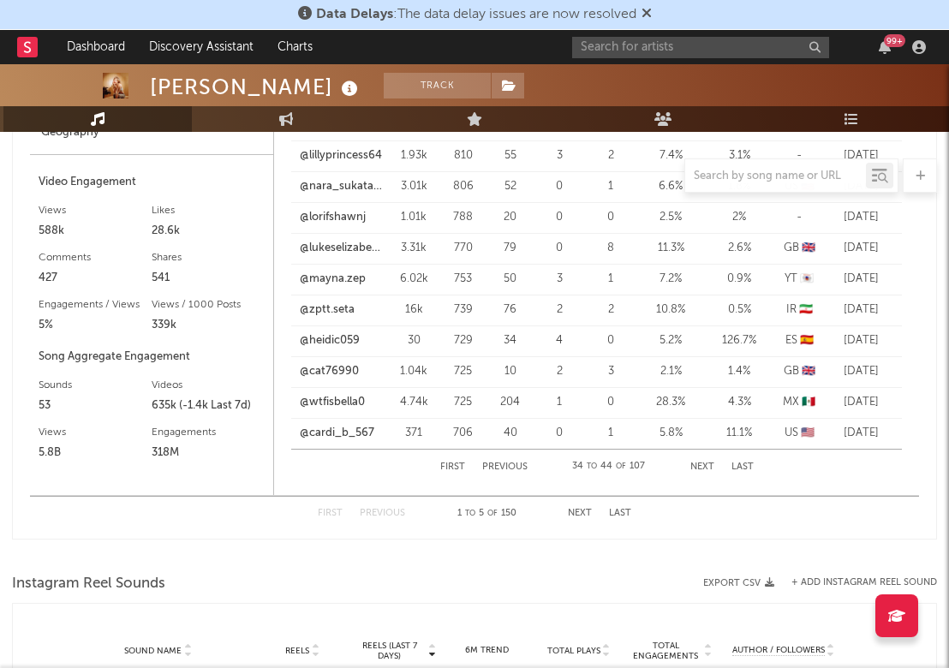
click at [586, 516] on button "Next" at bounding box center [580, 512] width 24 height 9
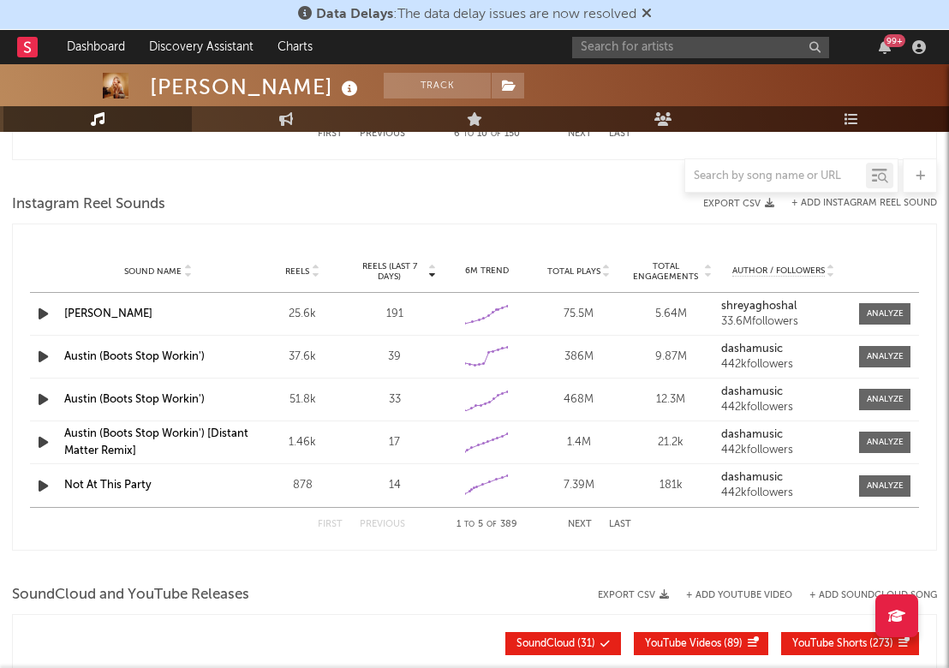
scroll to position [2336, 0]
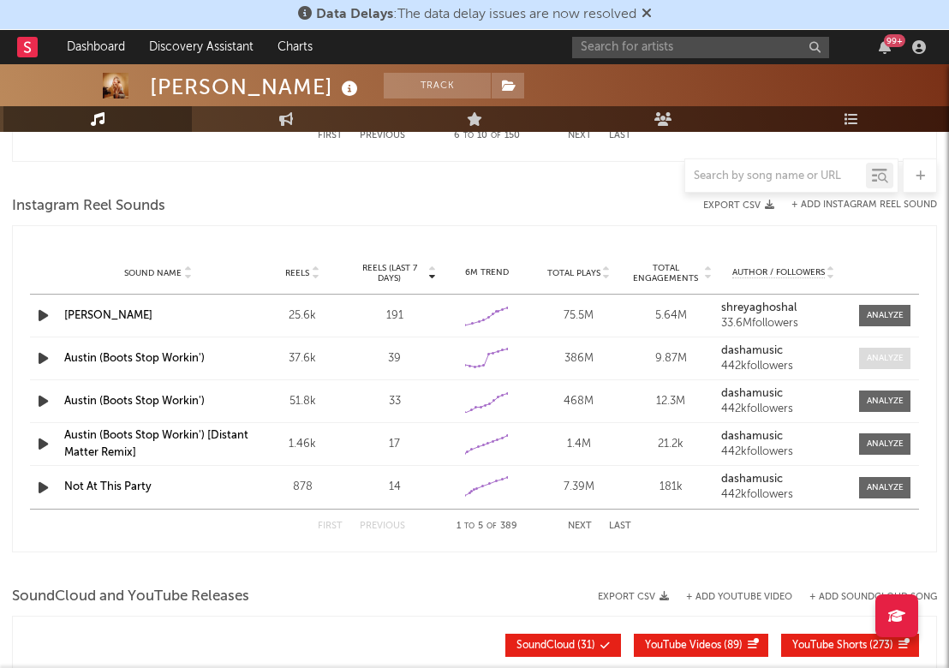
click at [872, 363] on span at bounding box center [884, 358] width 51 height 21
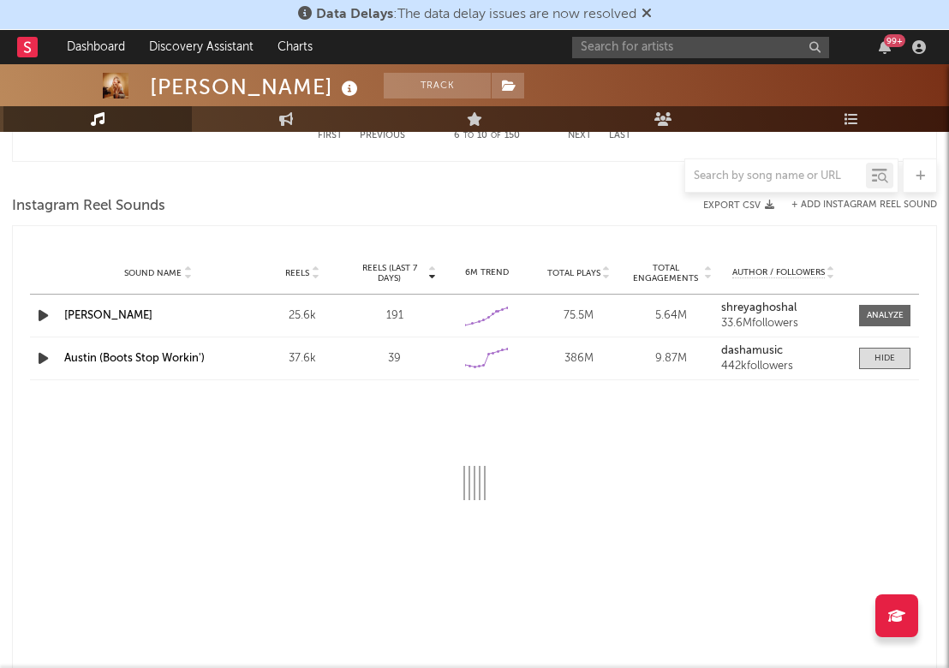
select select "6m"
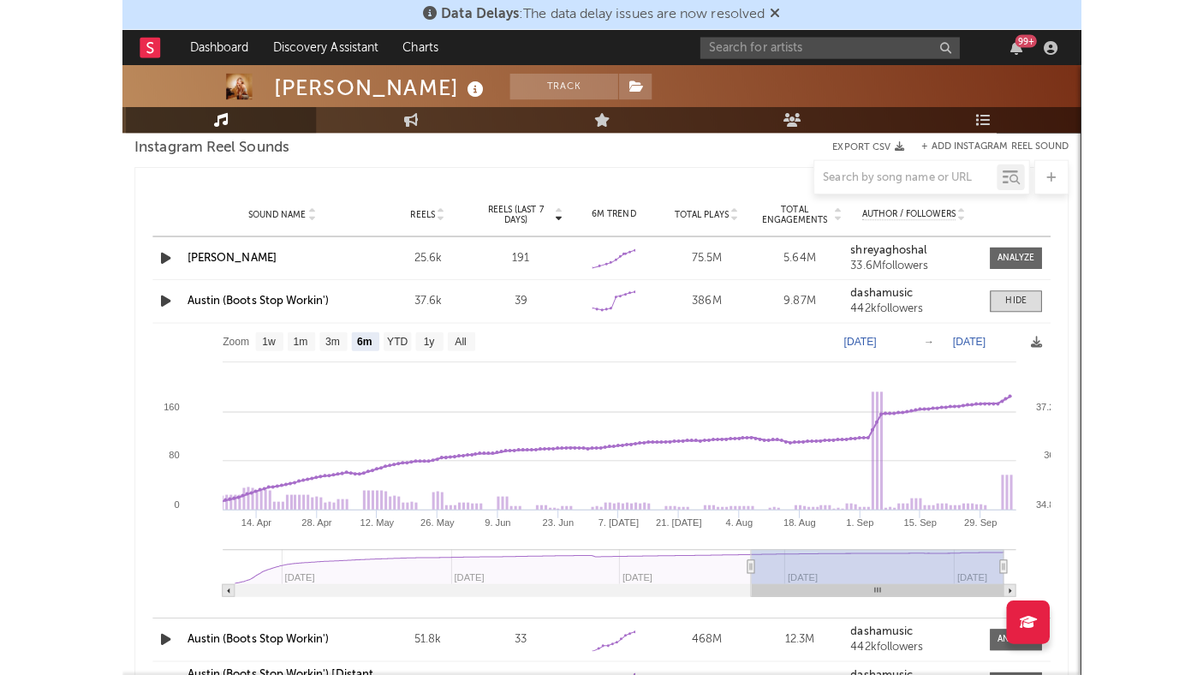
scroll to position [2423, 0]
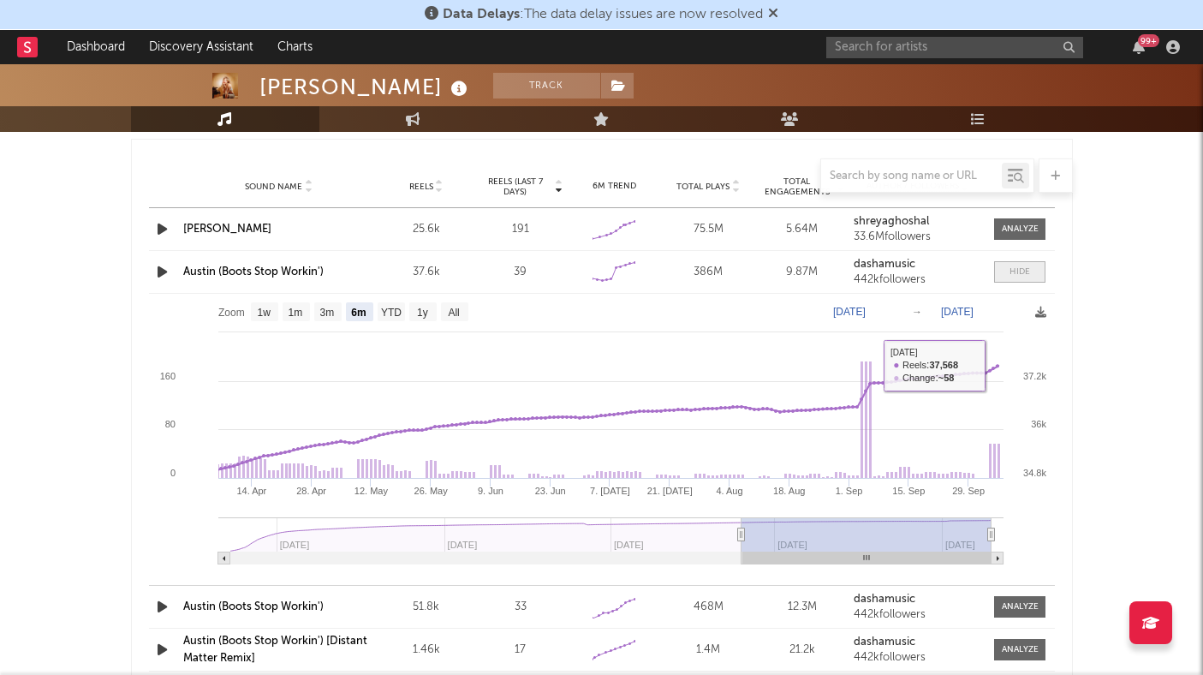
click at [948, 275] on div at bounding box center [1019, 271] width 21 height 13
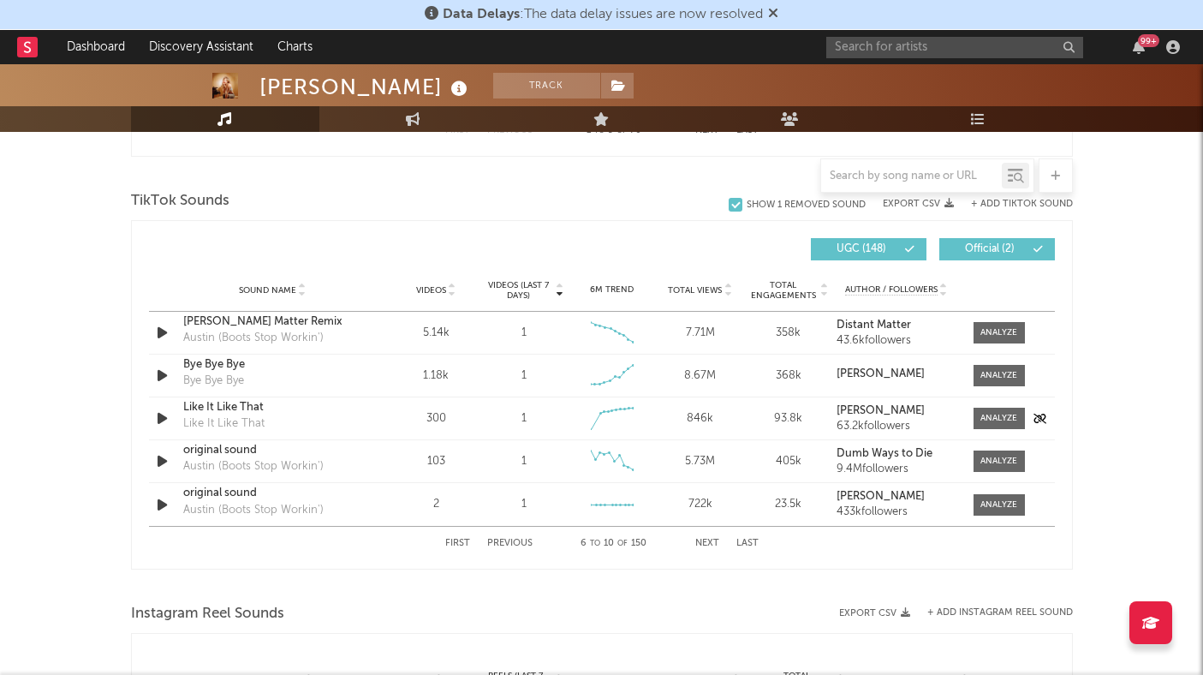
scroll to position [1910, 0]
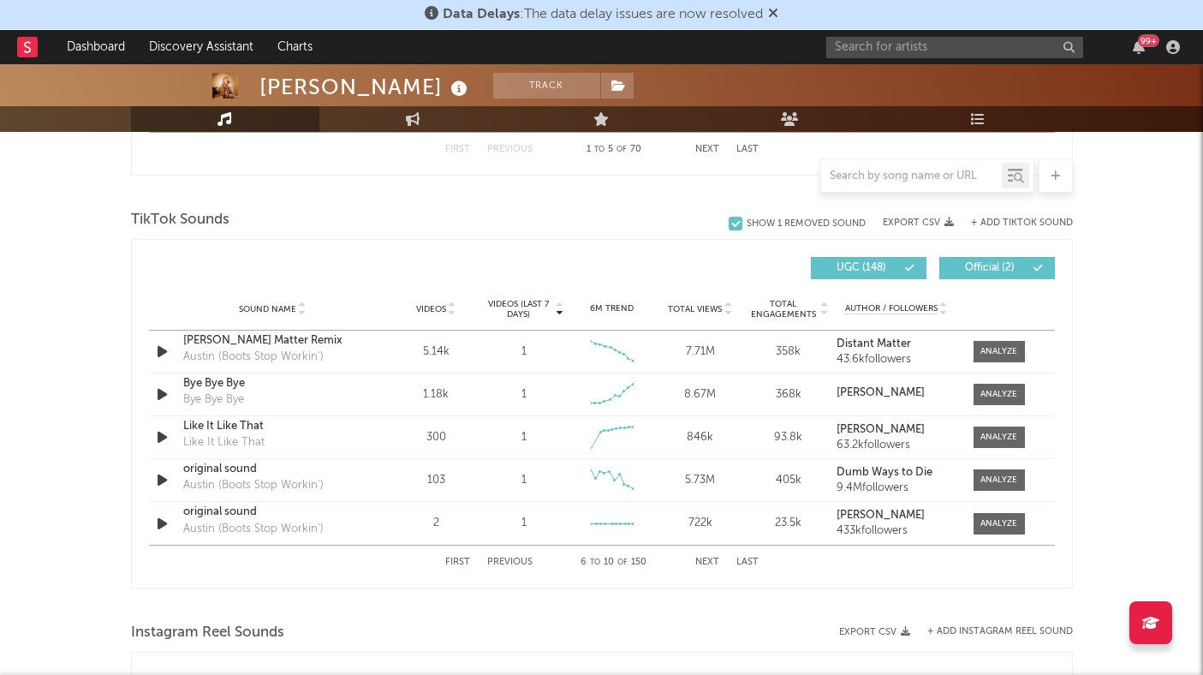
click at [712, 556] on div "First Previous 6 to 10 of 150 Next Last" at bounding box center [601, 561] width 313 height 33
click at [704, 562] on button "Next" at bounding box center [707, 561] width 24 height 9
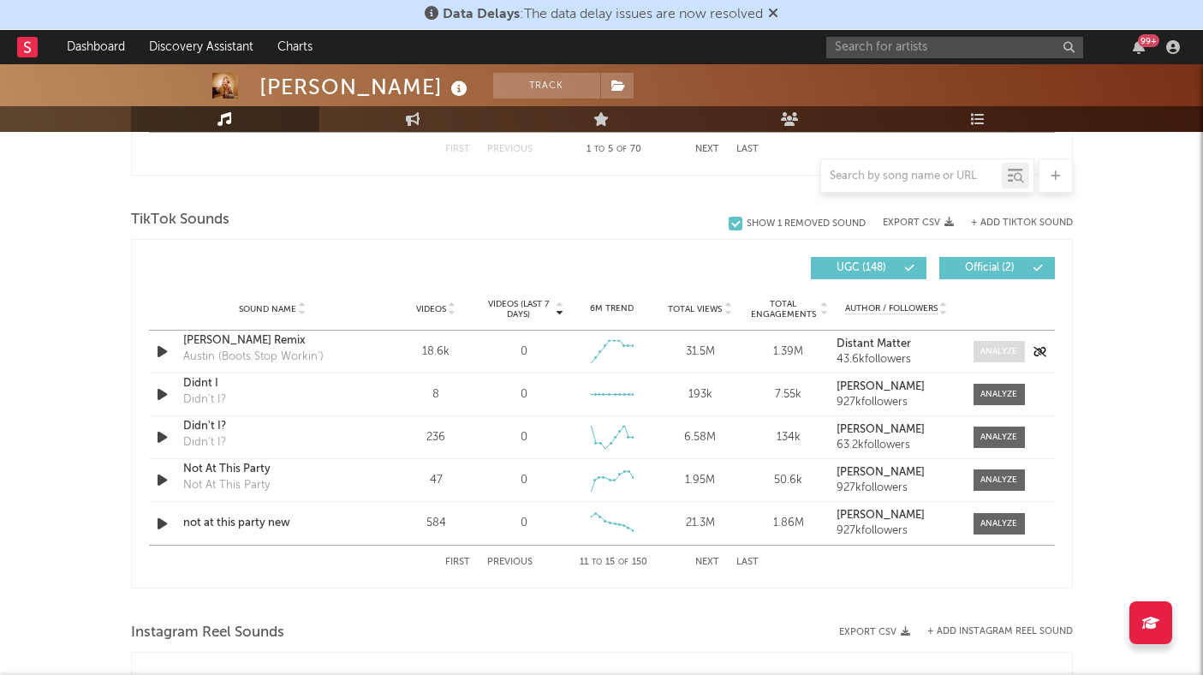
click at [948, 345] on div at bounding box center [998, 351] width 37 height 13
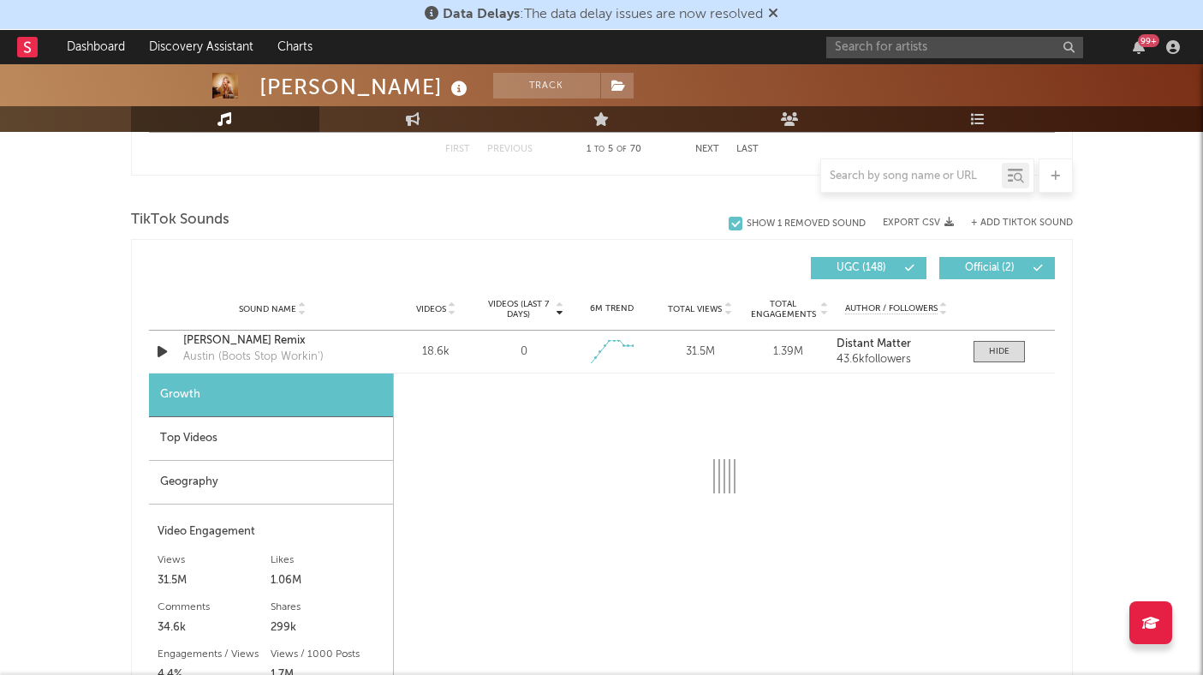
click at [216, 497] on div "Geography" at bounding box center [271, 483] width 244 height 44
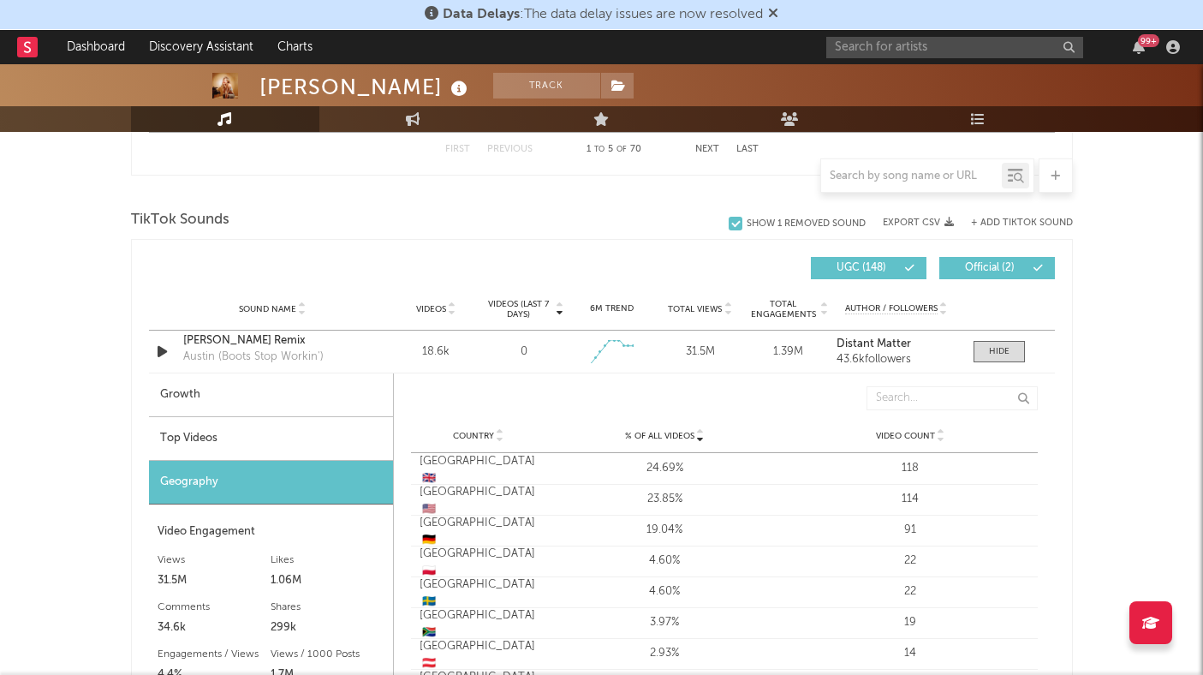
click at [265, 425] on div "Top Videos" at bounding box center [271, 439] width 244 height 44
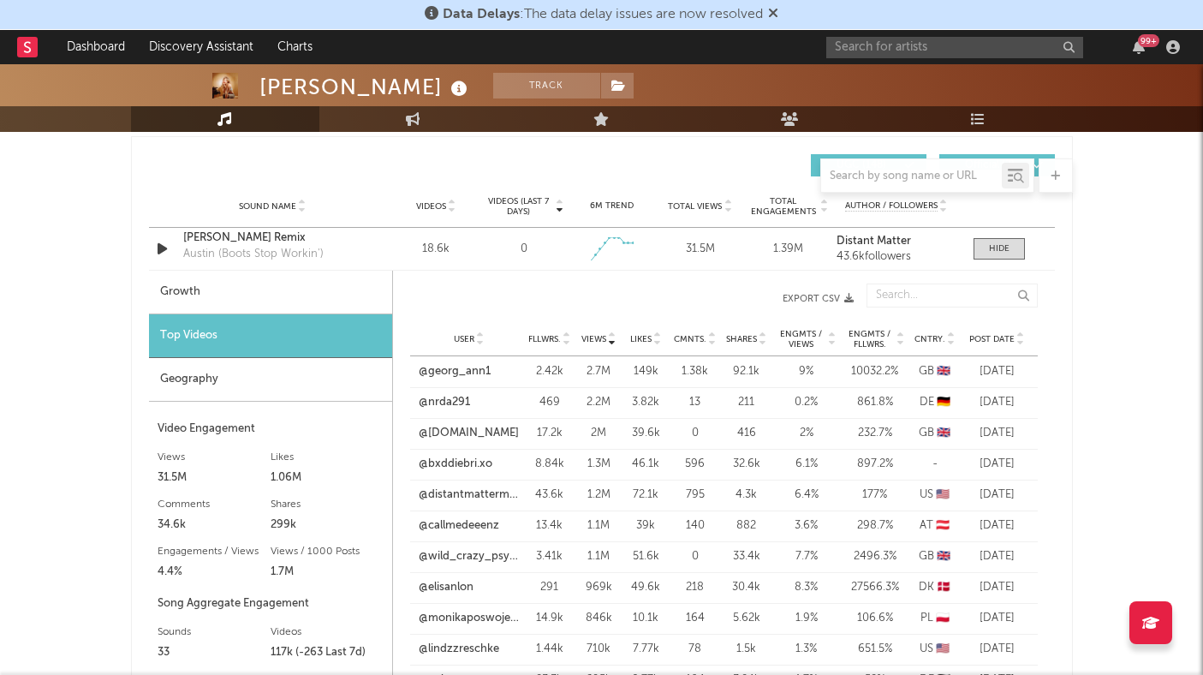
scroll to position [2015, 0]
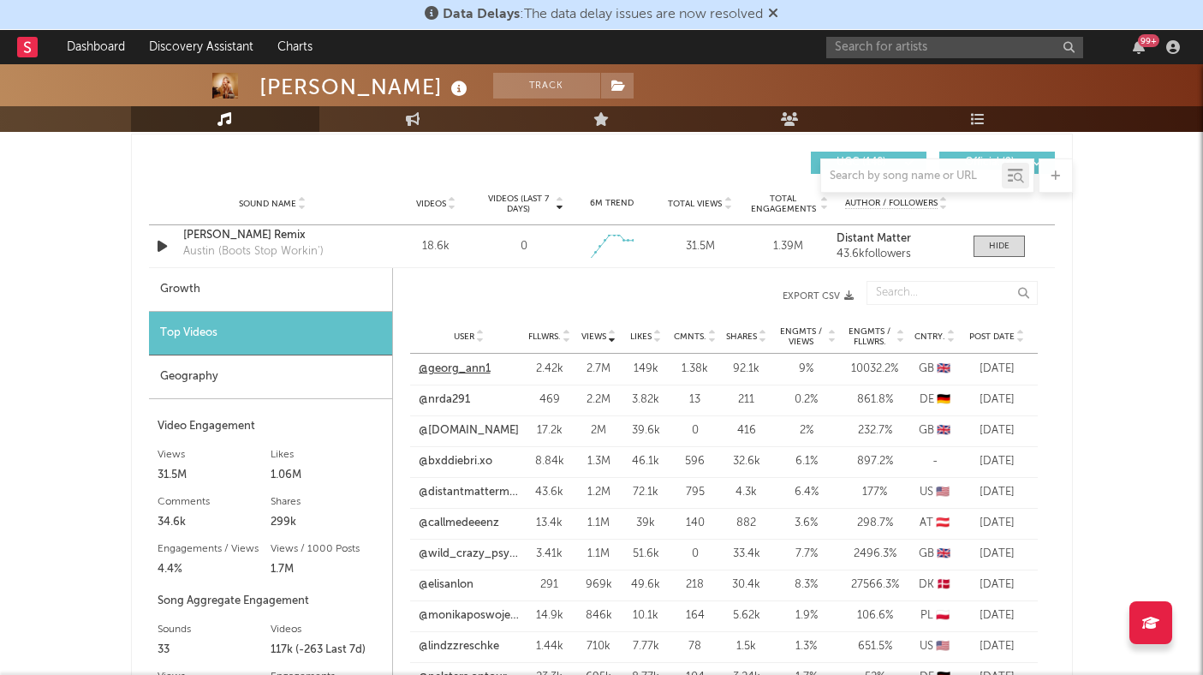
click at [480, 368] on link "@georg_ann1" at bounding box center [455, 368] width 72 height 17
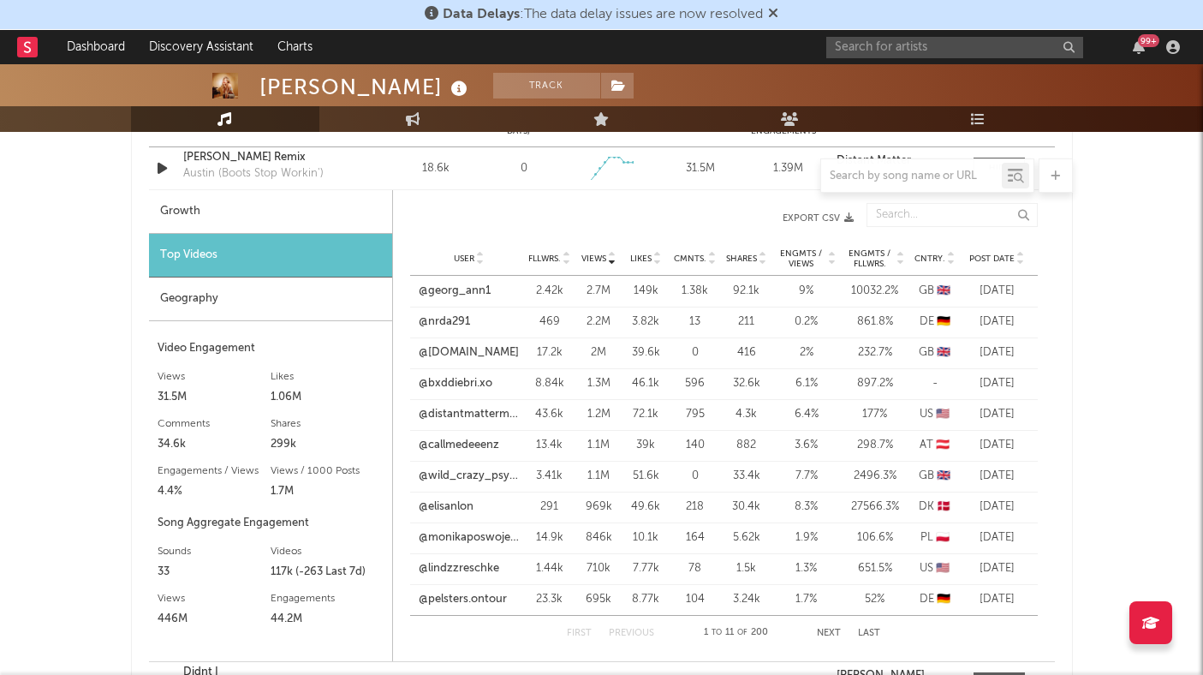
scroll to position [2099, 0]
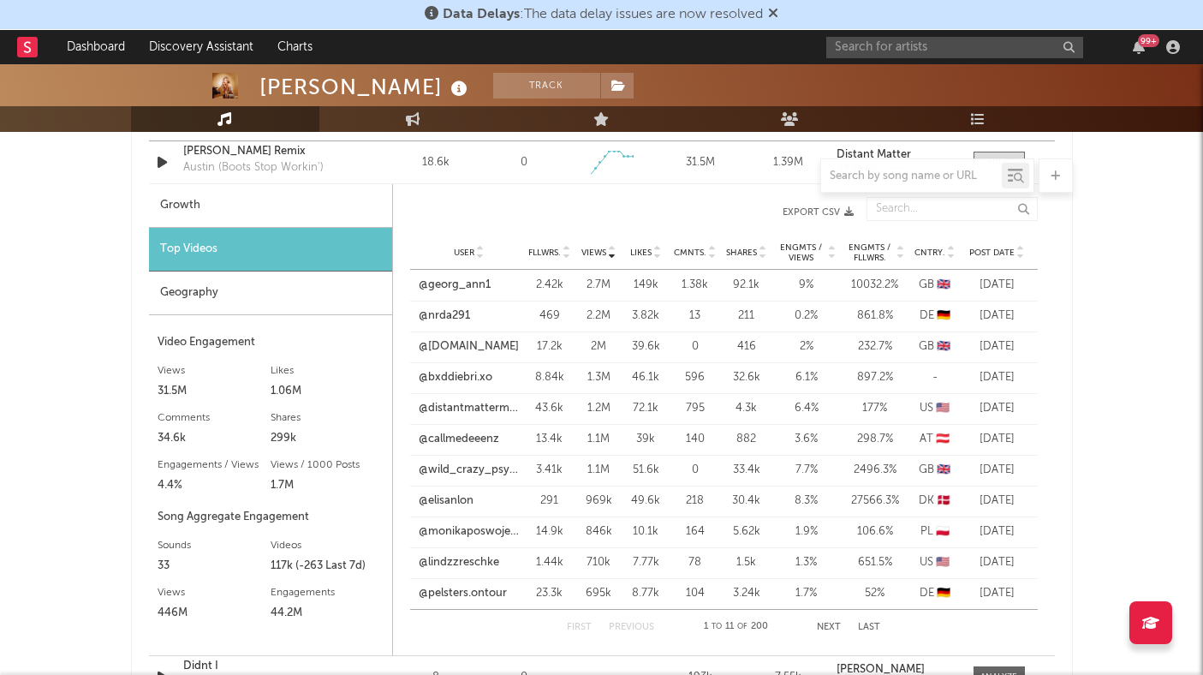
click at [830, 622] on button "Next" at bounding box center [829, 626] width 24 height 9
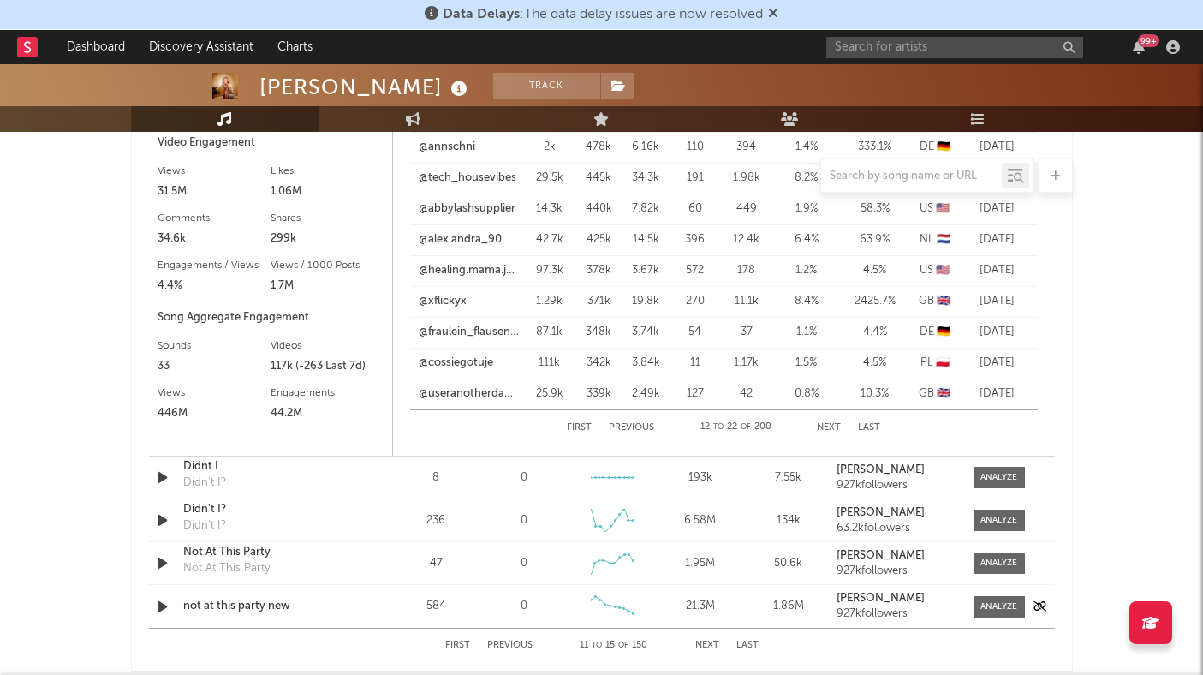
scroll to position [2318, 0]
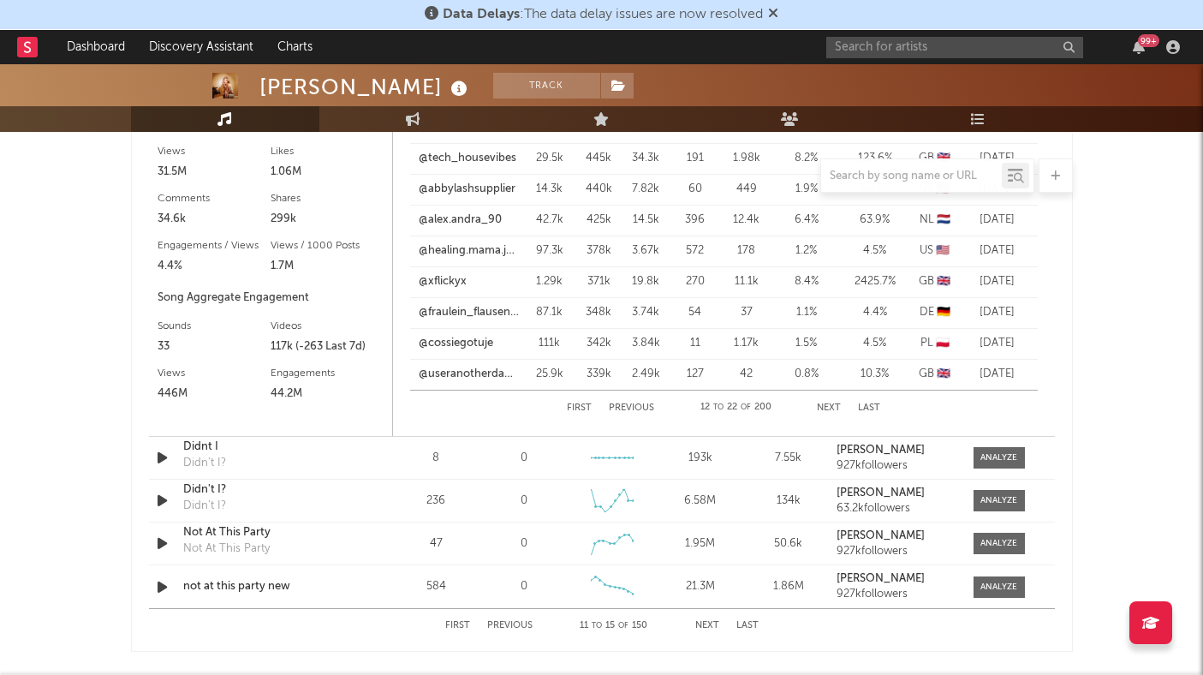
click at [505, 621] on button "Previous" at bounding box center [509, 625] width 45 height 9
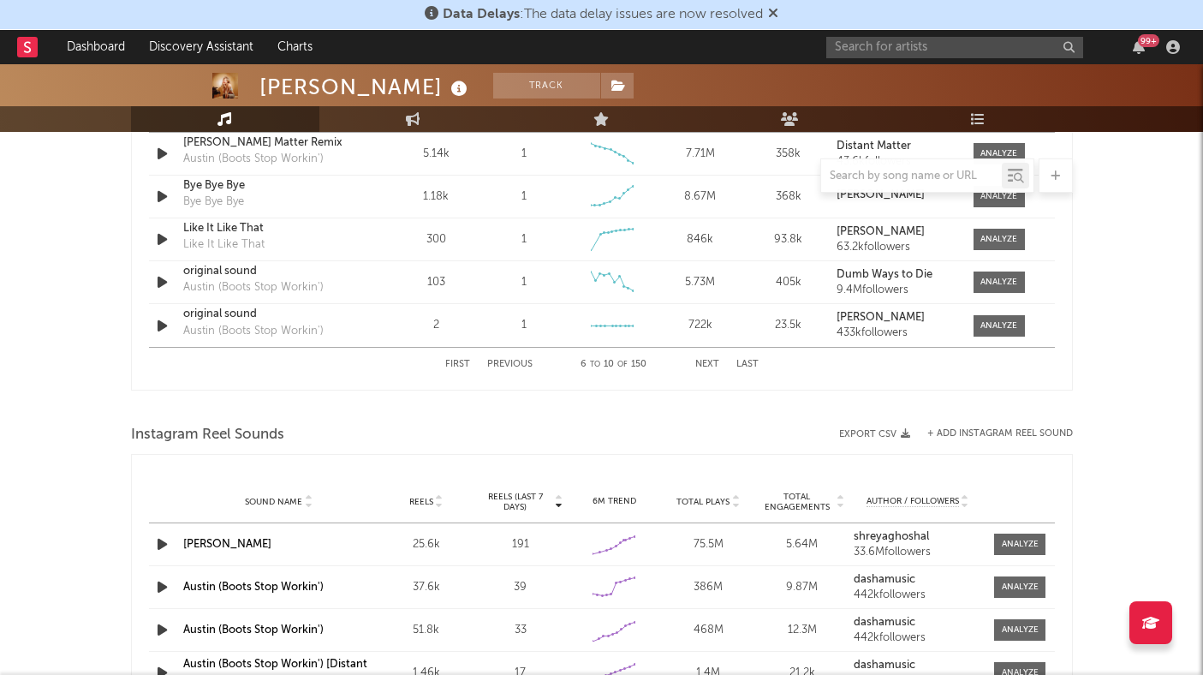
scroll to position [1938, 0]
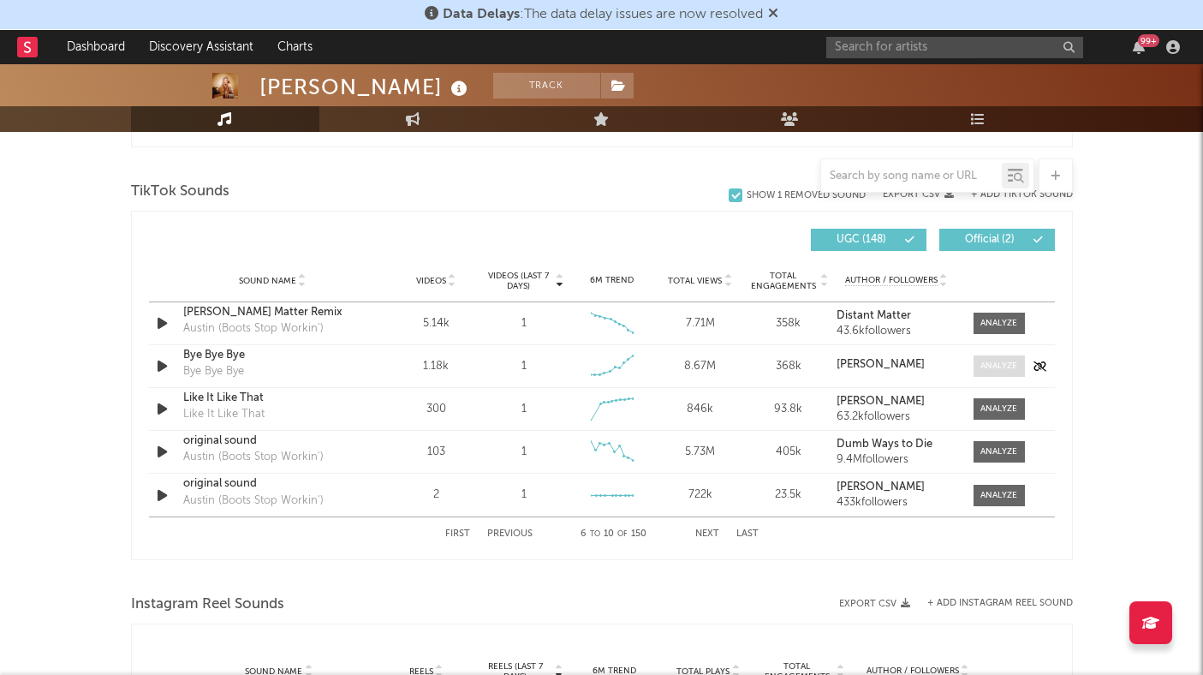
click at [948, 365] on div at bounding box center [998, 366] width 37 height 13
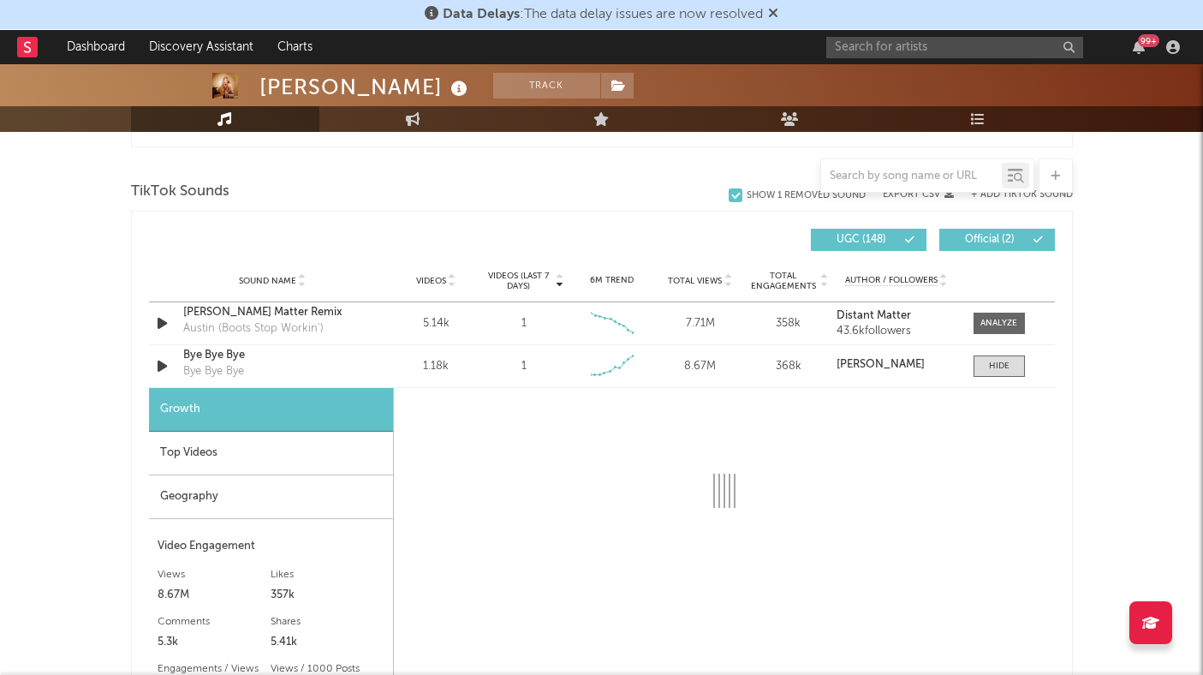
click at [268, 461] on div "Top Videos" at bounding box center [271, 453] width 244 height 44
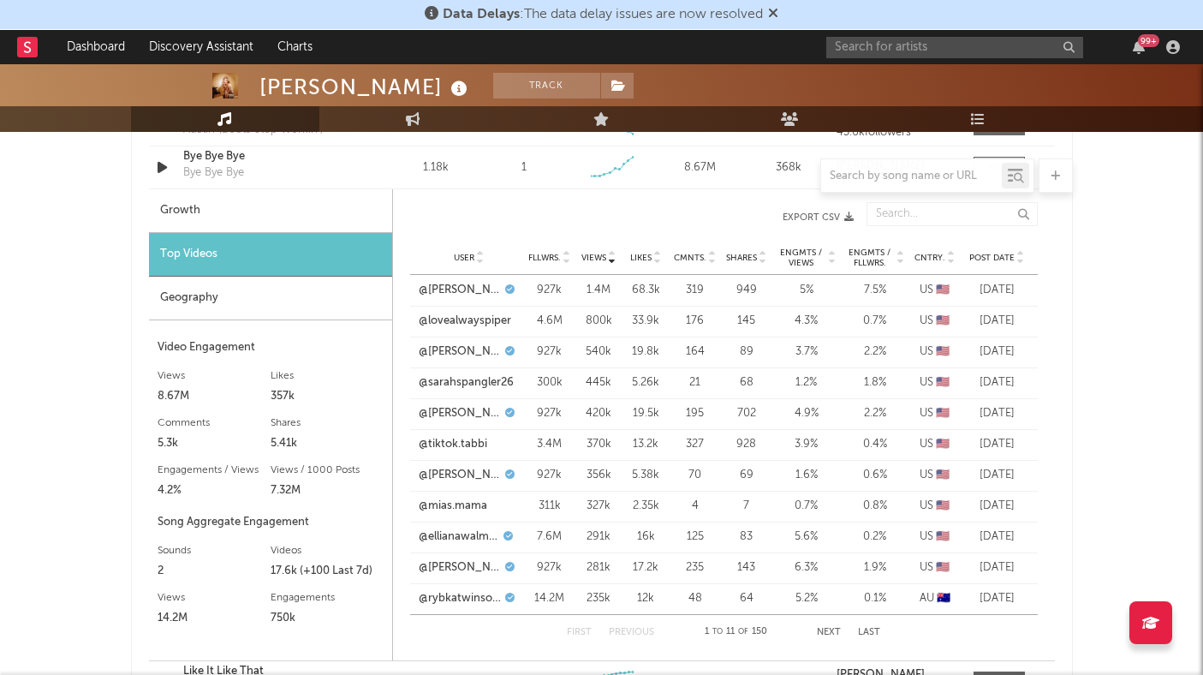
scroll to position [2139, 0]
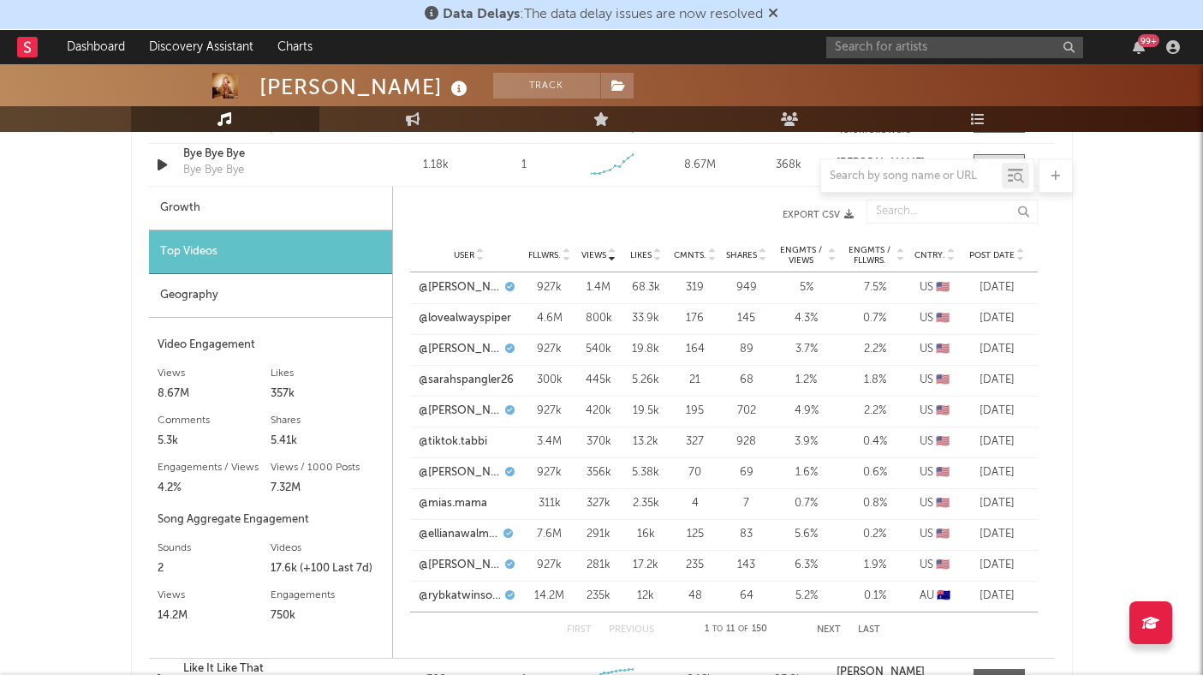
click at [825, 625] on button "Next" at bounding box center [829, 629] width 24 height 9
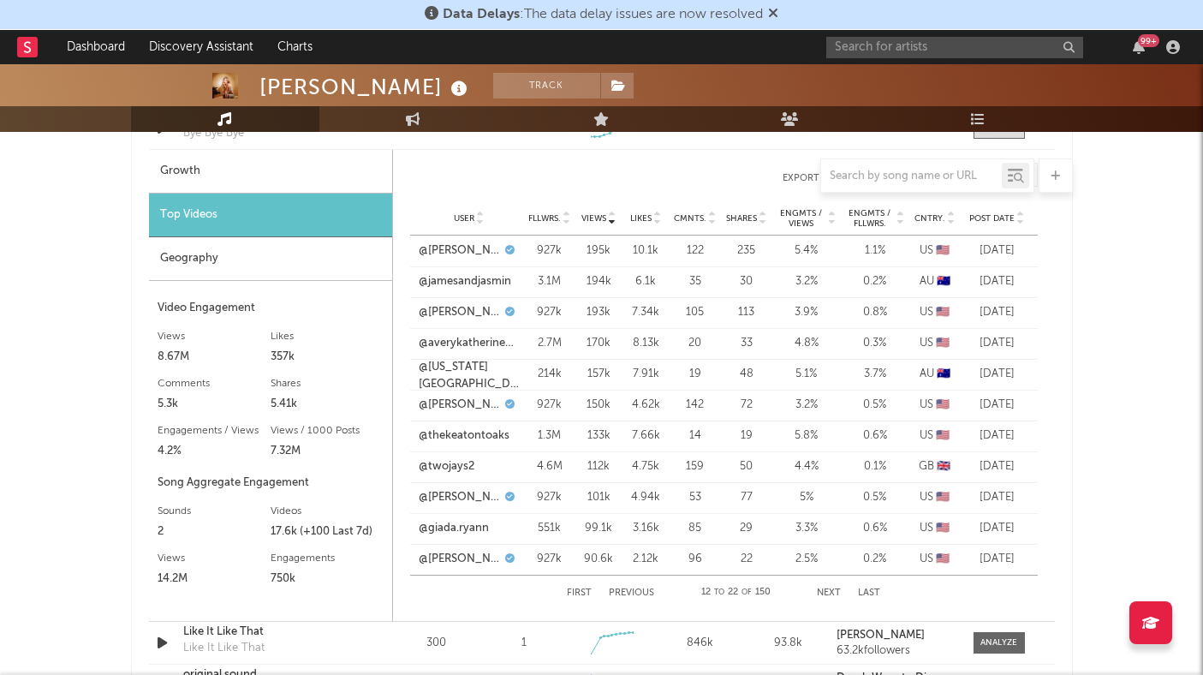
scroll to position [2190, 0]
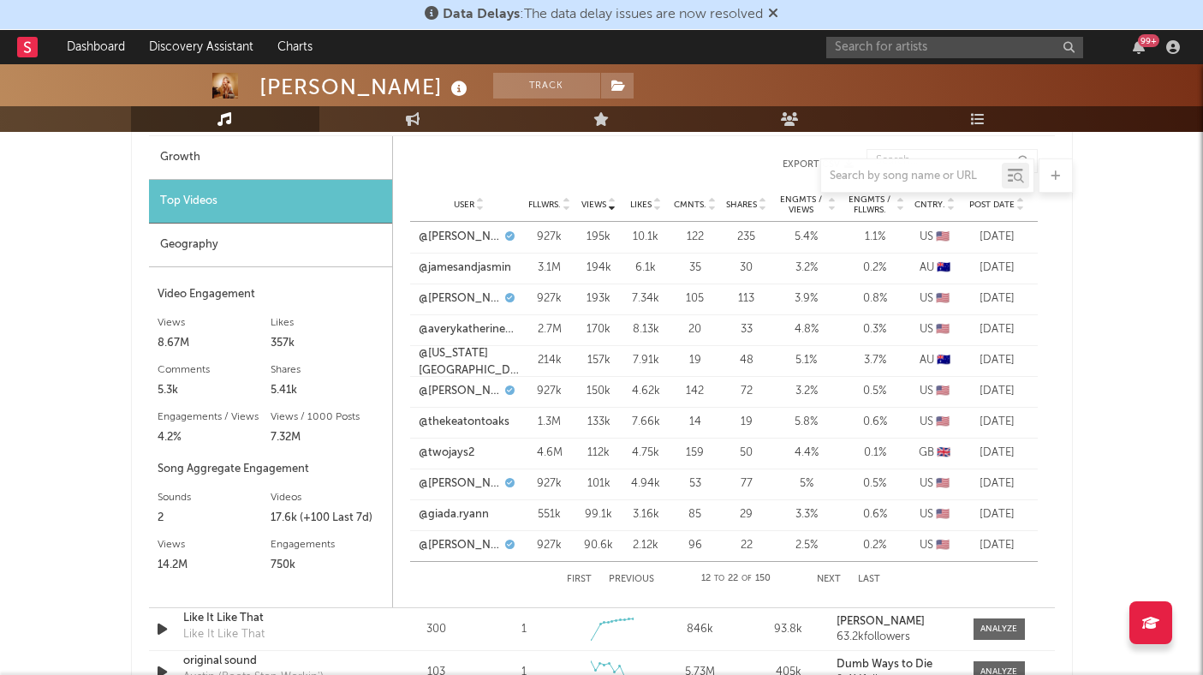
click at [830, 580] on button "Next" at bounding box center [829, 578] width 24 height 9
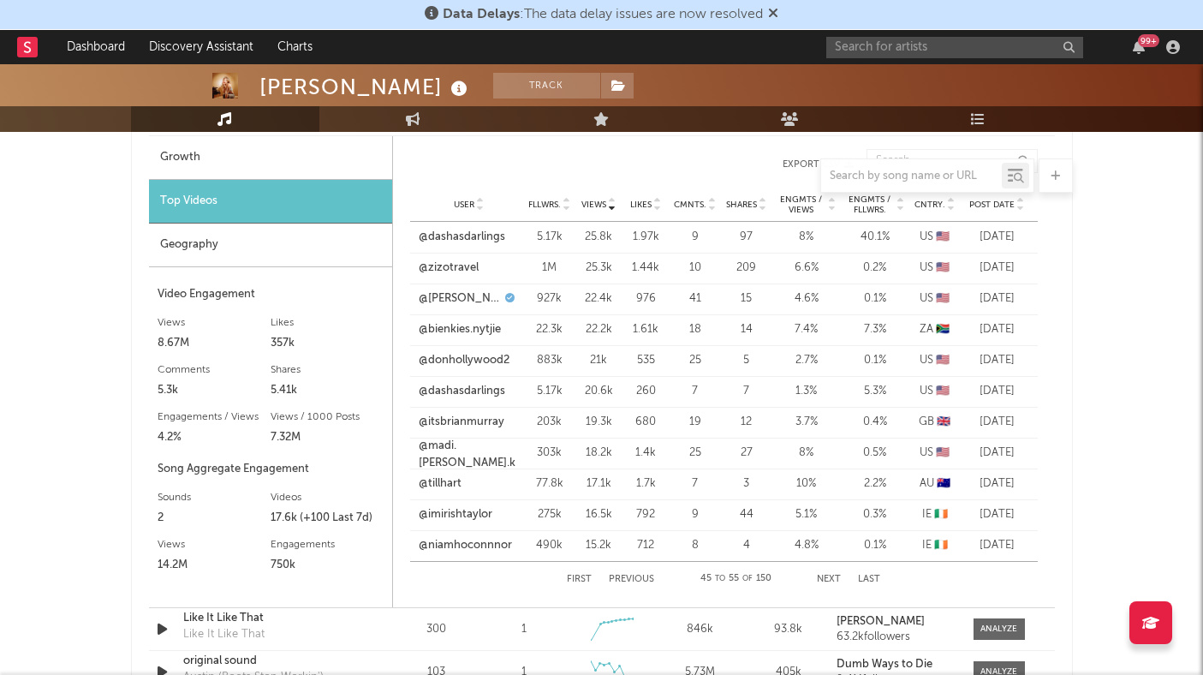
click at [830, 580] on button "Next" at bounding box center [829, 578] width 24 height 9
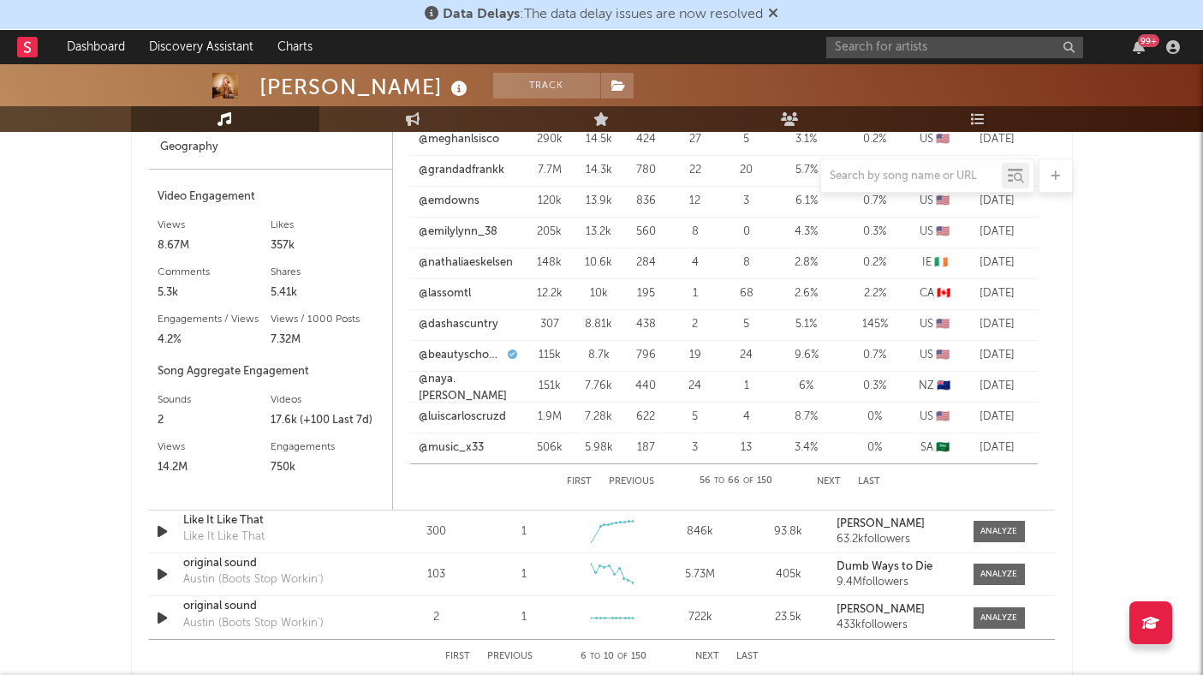
scroll to position [2288, 0]
click at [948, 529] on span at bounding box center [998, 530] width 51 height 21
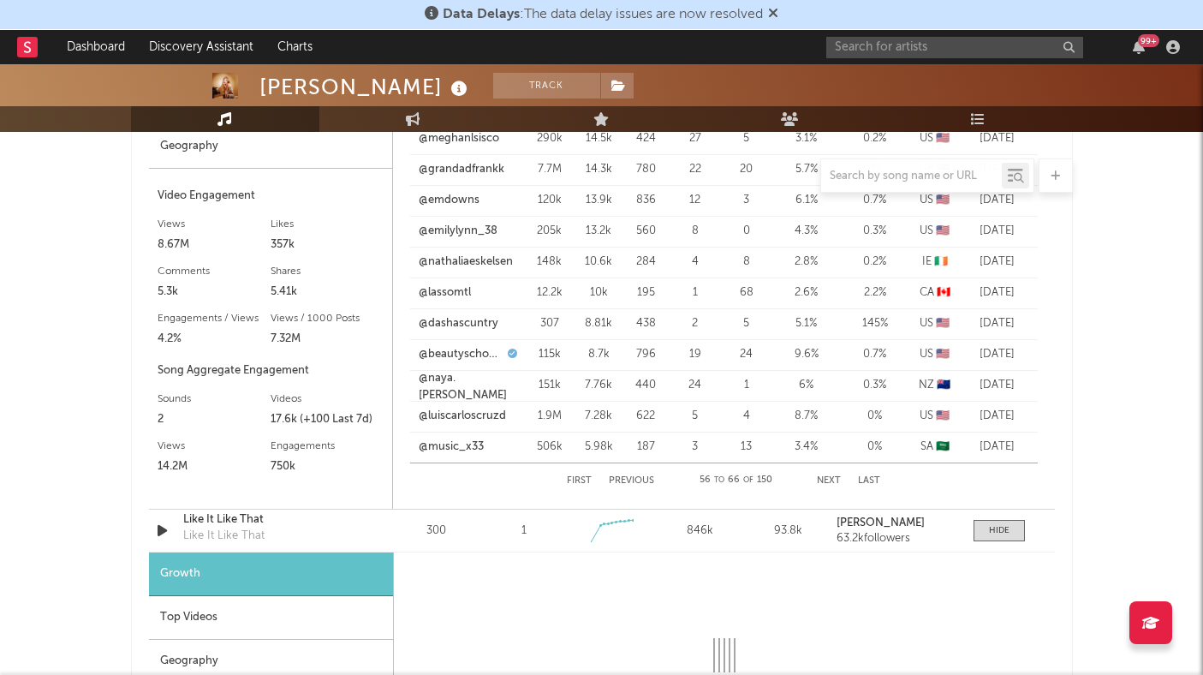
select select "1w"
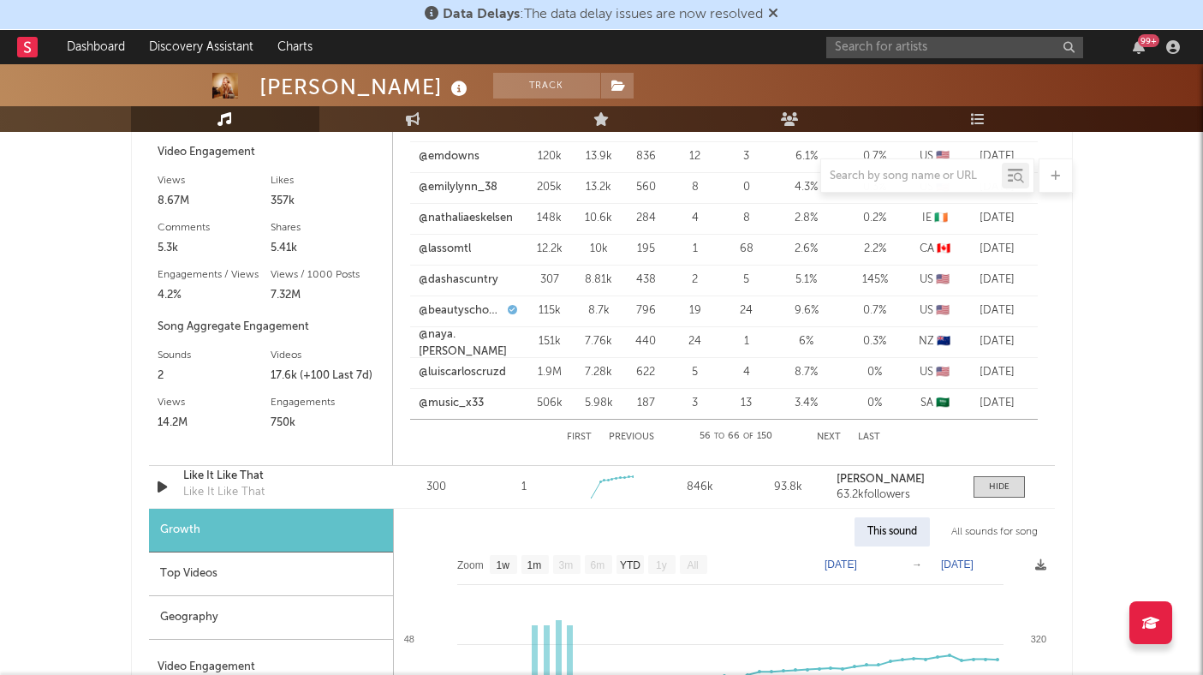
click at [297, 545] on div "Growth" at bounding box center [271, 530] width 244 height 44
click at [291, 580] on div "Top Videos" at bounding box center [271, 574] width 244 height 44
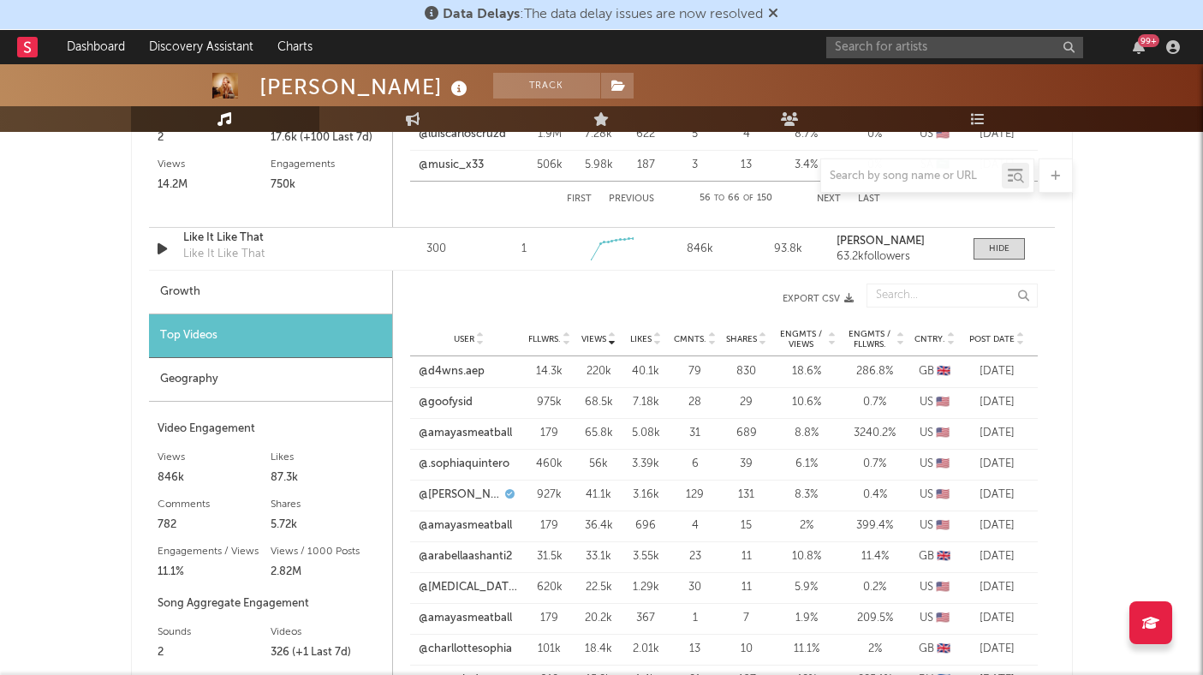
scroll to position [2572, 0]
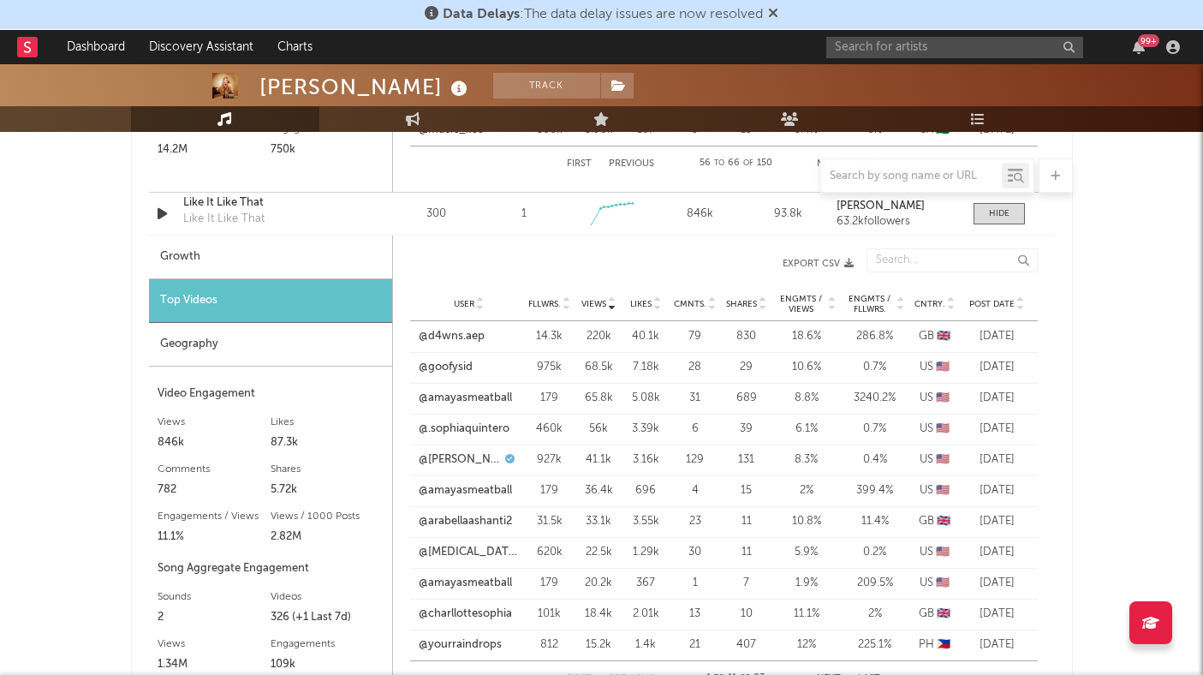
scroll to position [2614, 0]
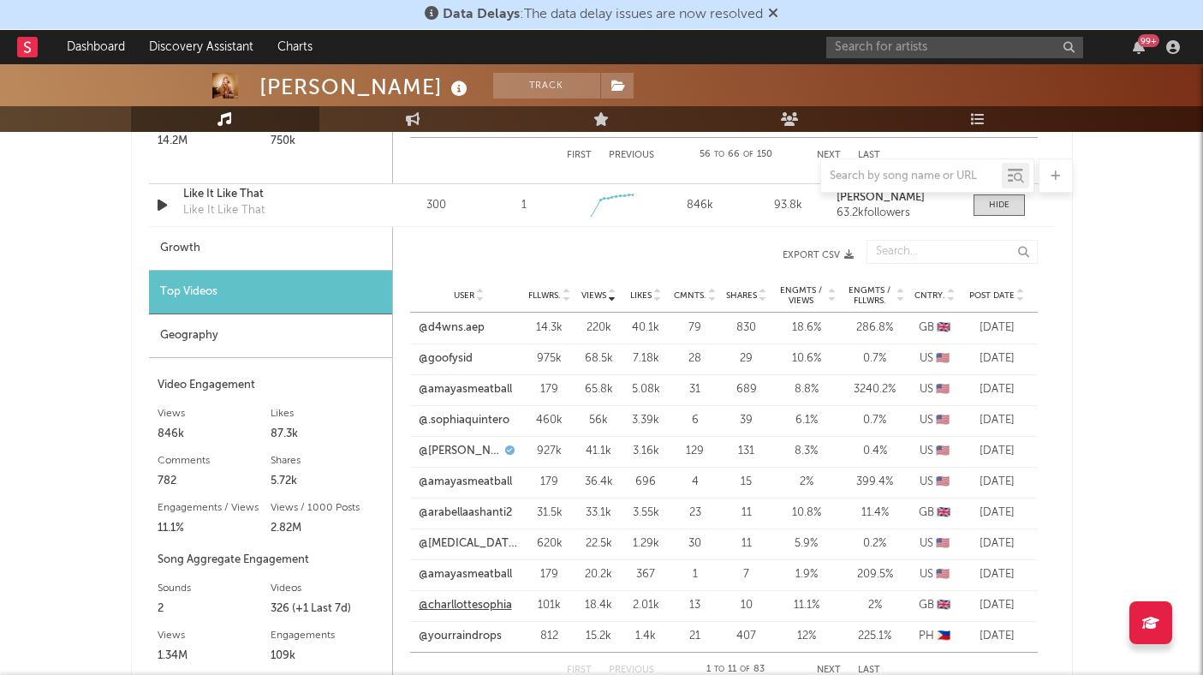
click at [464, 607] on link "@charllottesophia" at bounding box center [465, 605] width 93 height 17
click at [473, 511] on link "@arabellaashanti2" at bounding box center [465, 512] width 93 height 17
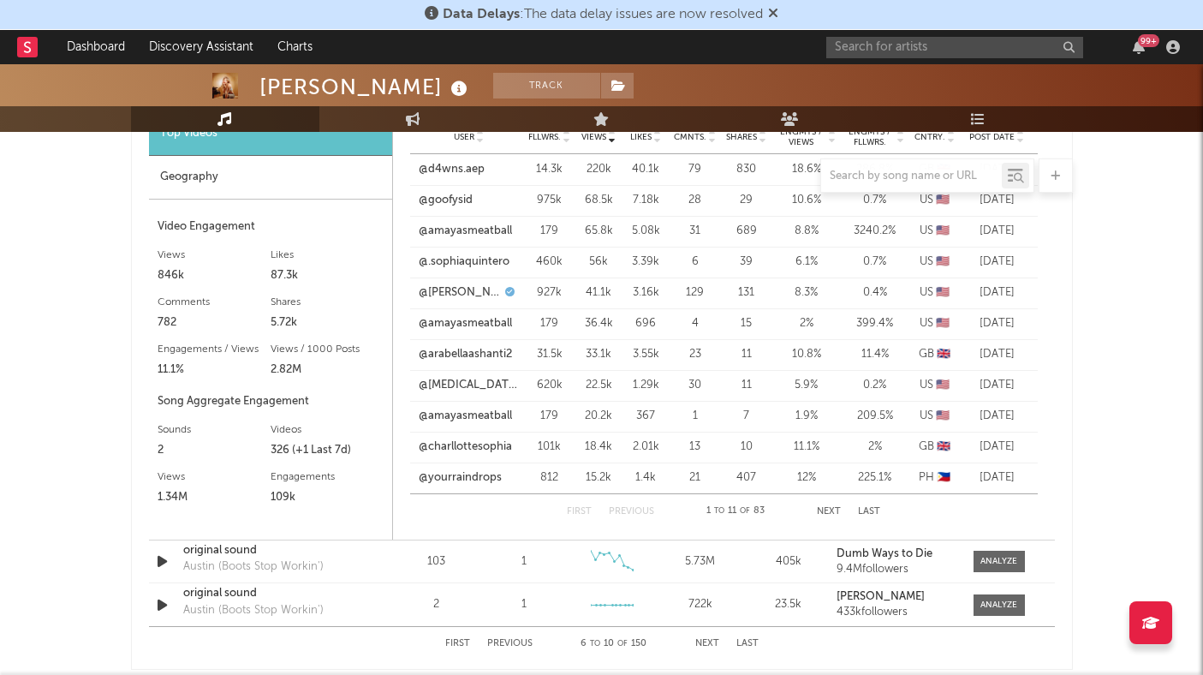
scroll to position [2780, 0]
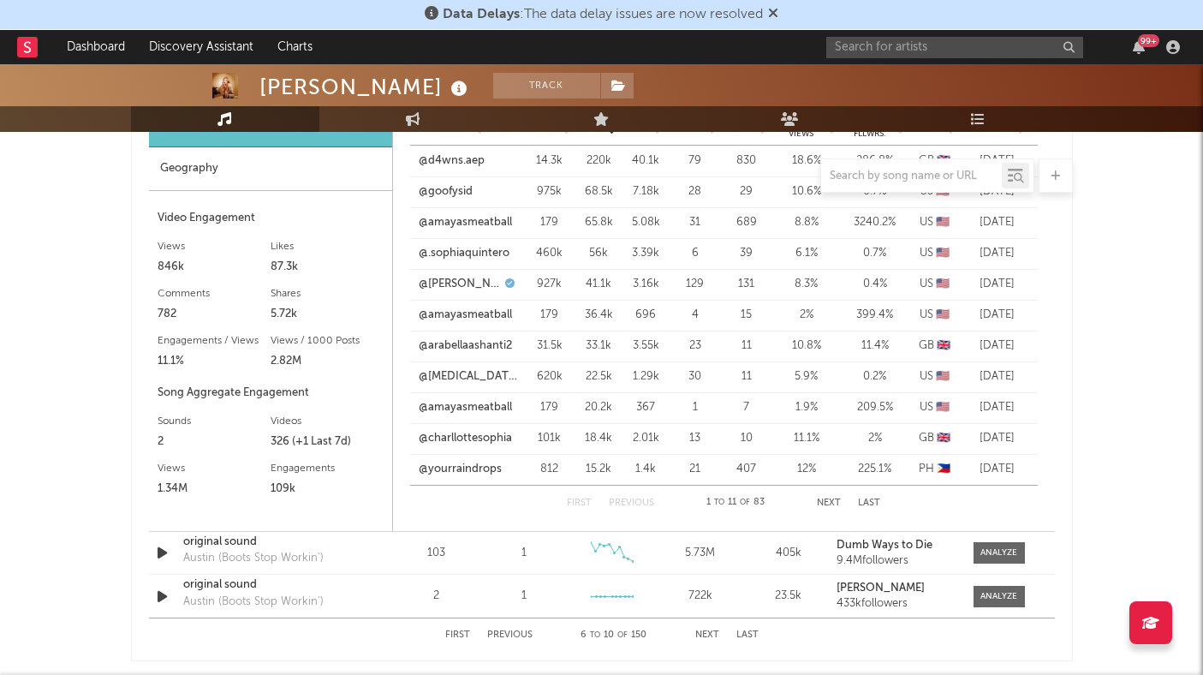
click at [825, 503] on button "Next" at bounding box center [829, 502] width 24 height 9
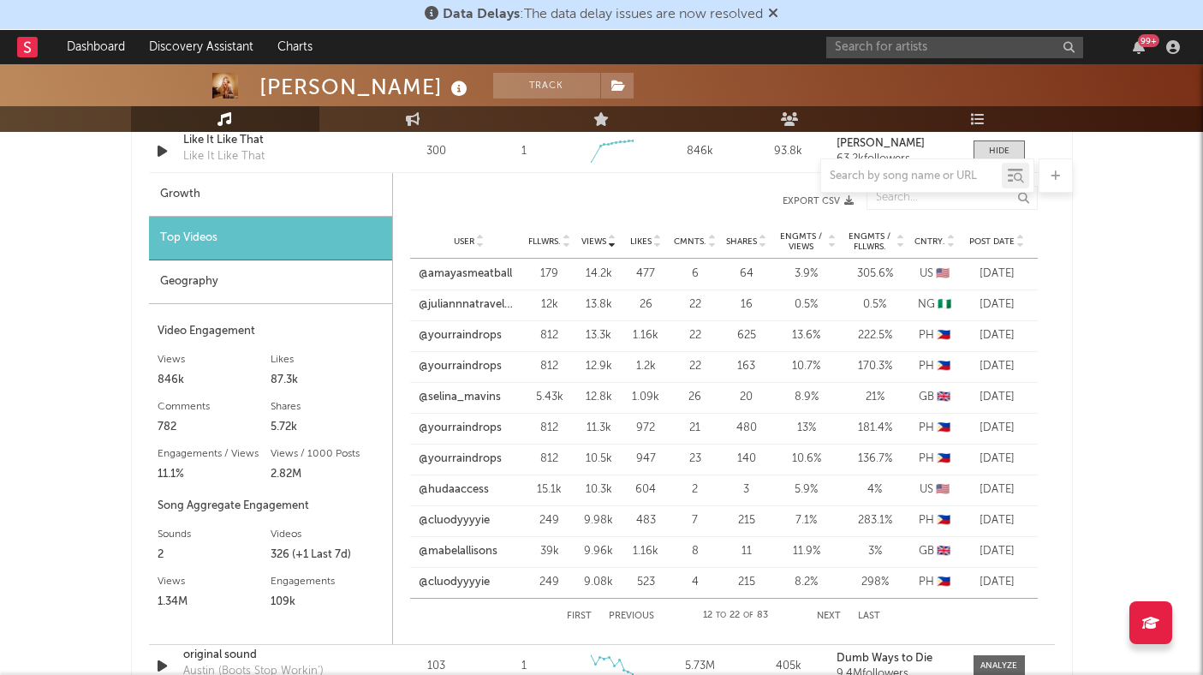
scroll to position [2668, 0]
click at [441, 397] on link "@selina_mavins" at bounding box center [460, 396] width 82 height 17
click at [475, 550] on link "@mabelallisons" at bounding box center [458, 550] width 79 height 17
